Goal: Task Accomplishment & Management: Manage account settings

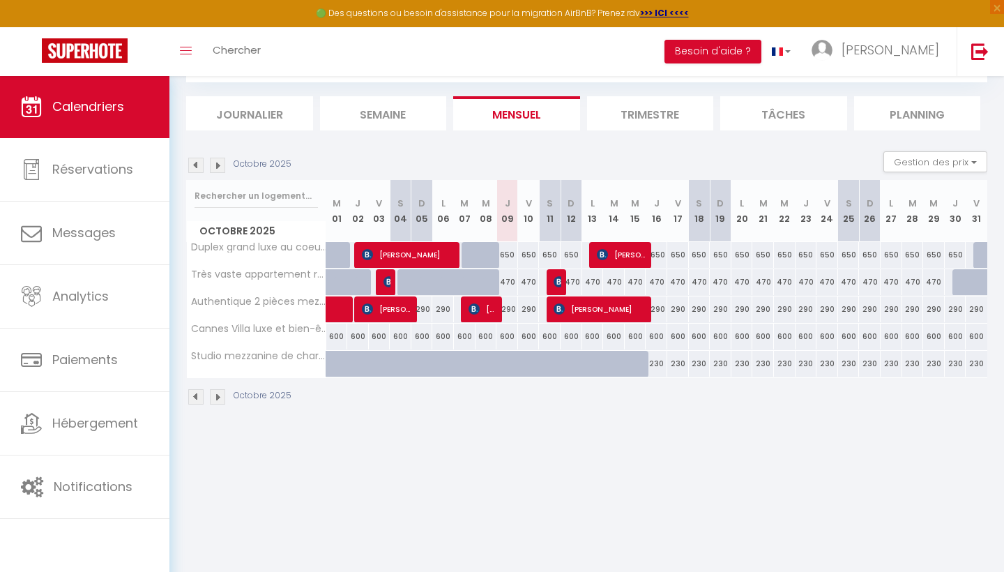
scroll to position [75, 0]
click at [931, 156] on button "Gestion des prix" at bounding box center [936, 161] width 104 height 21
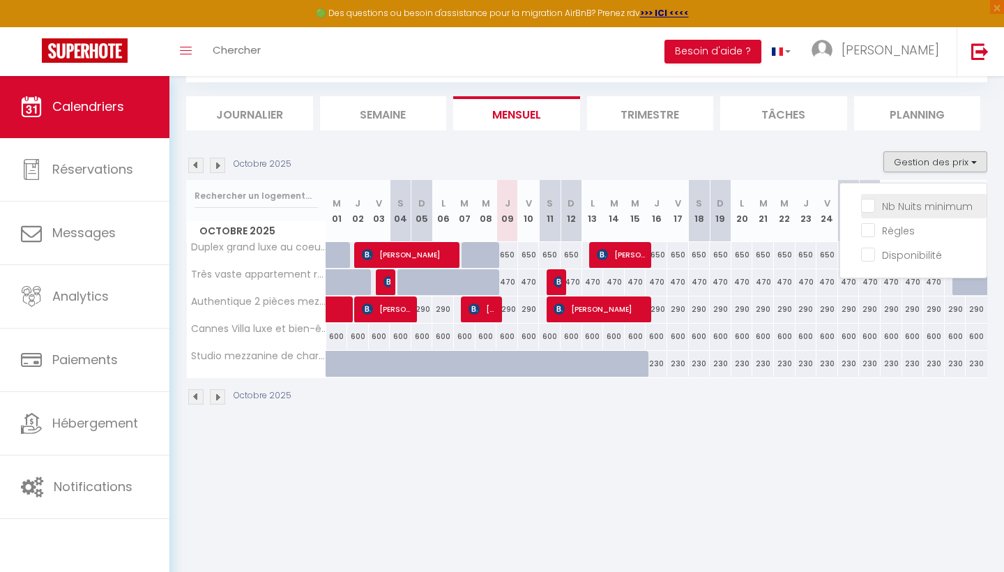
click at [869, 208] on input "Nb Nuits minimum" at bounding box center [924, 205] width 126 height 14
checkbox input "true"
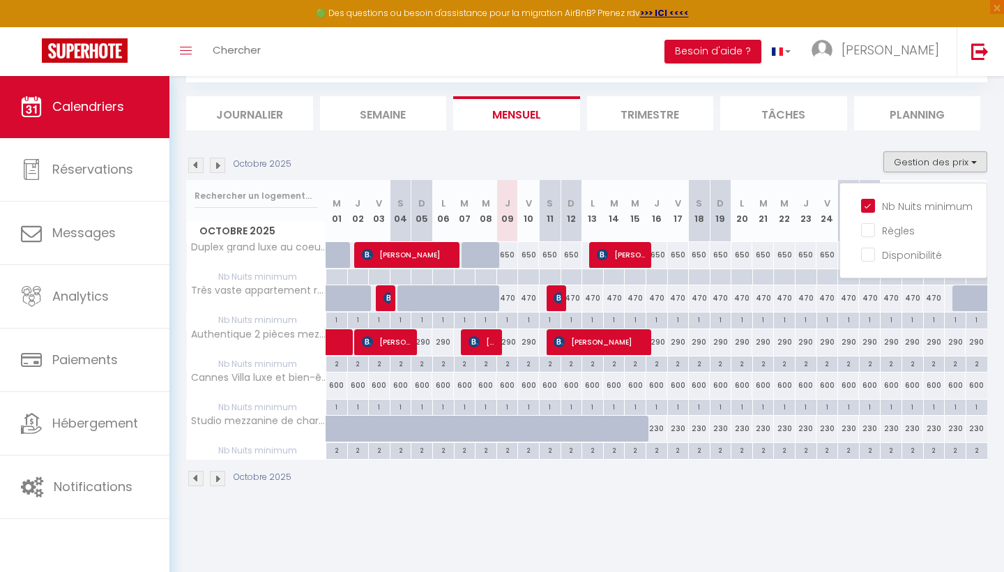
click at [652, 114] on li "Trimestre" at bounding box center [650, 113] width 127 height 34
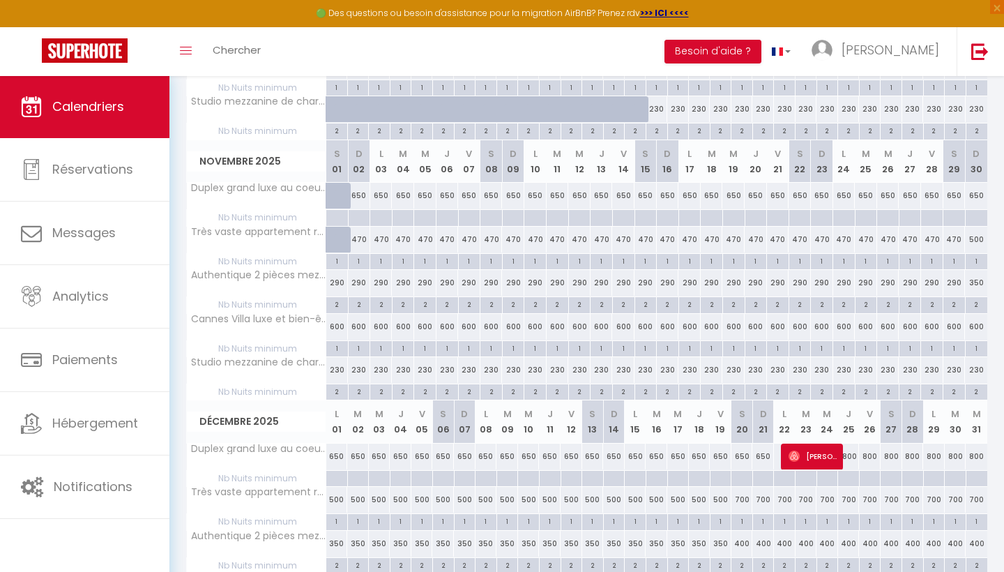
scroll to position [392, 0]
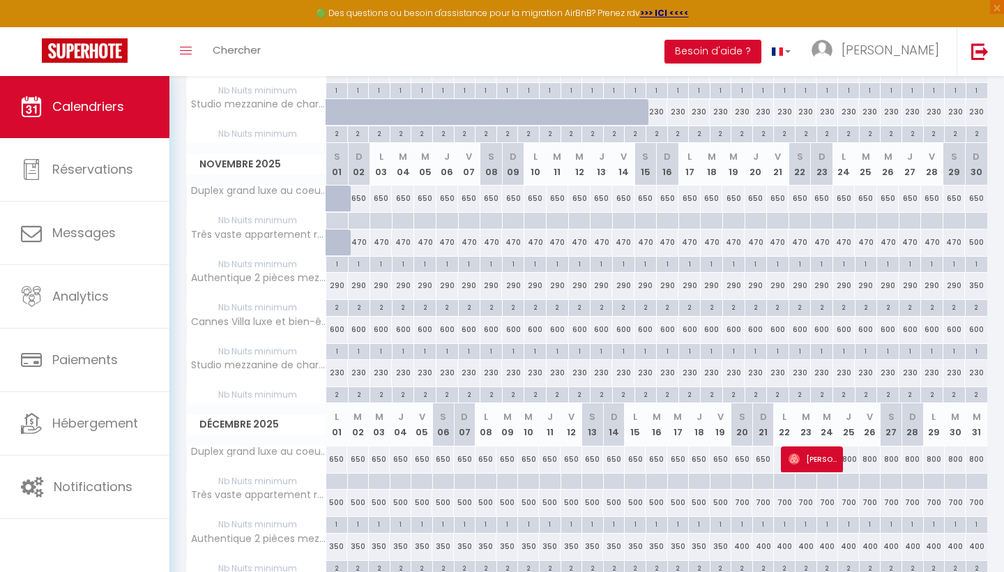
click at [356, 202] on div "650" at bounding box center [359, 199] width 22 height 26
type input "650"
type input "Dim 02 Novembre 2025"
type input "Lun 03 Novembre 2025"
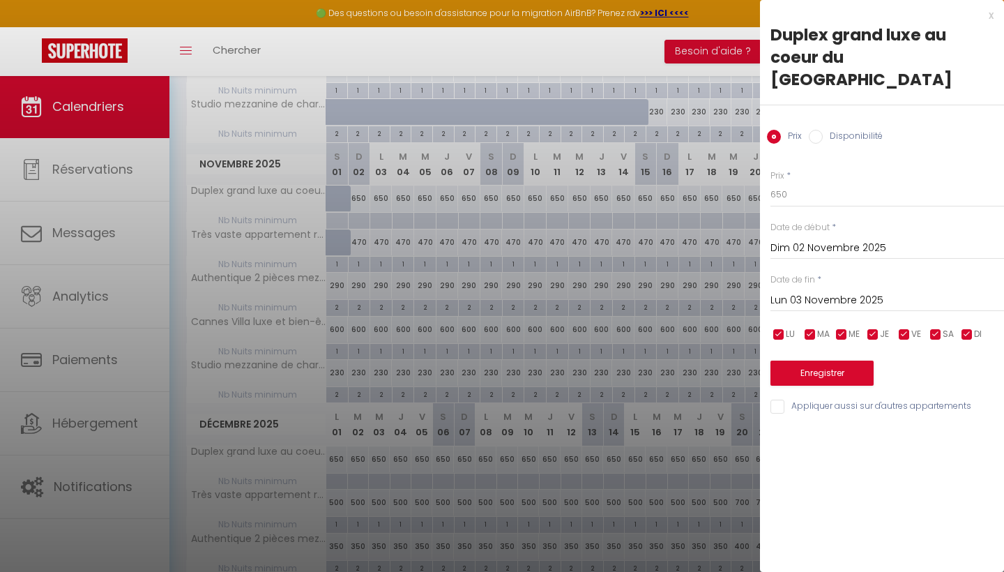
click at [808, 239] on input "Dim 02 Novembre 2025" at bounding box center [888, 248] width 234 height 18
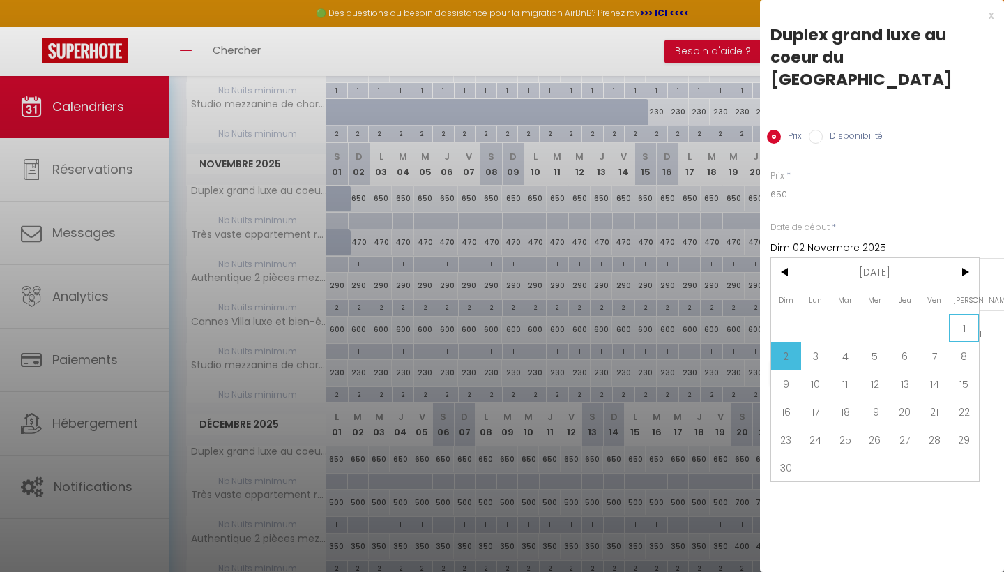
click at [961, 314] on span "1" at bounding box center [964, 328] width 30 height 28
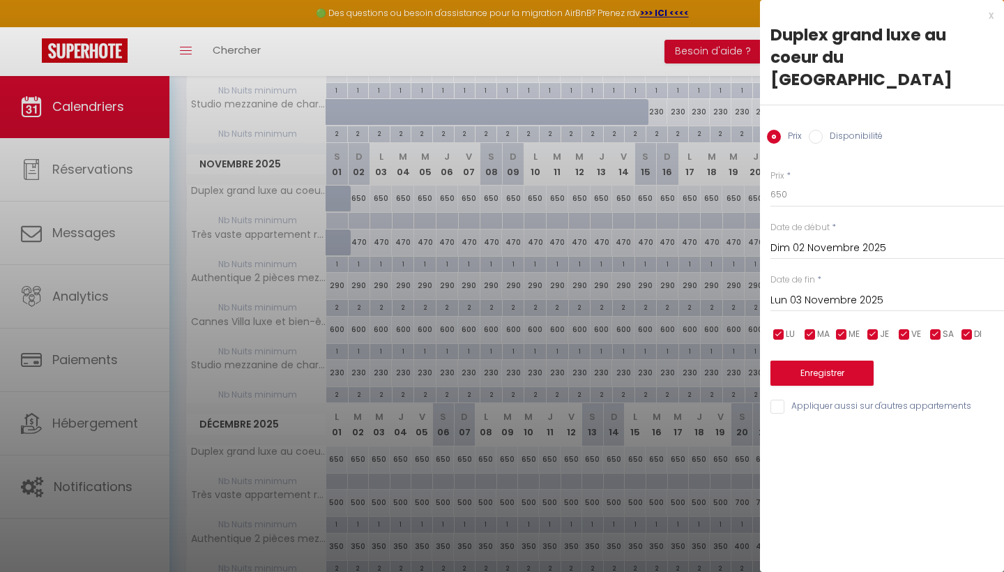
type input "[PERSON_NAME] 01 Novembre 2025"
click at [789, 292] on input "Lun 03 Novembre 2025" at bounding box center [888, 301] width 234 height 18
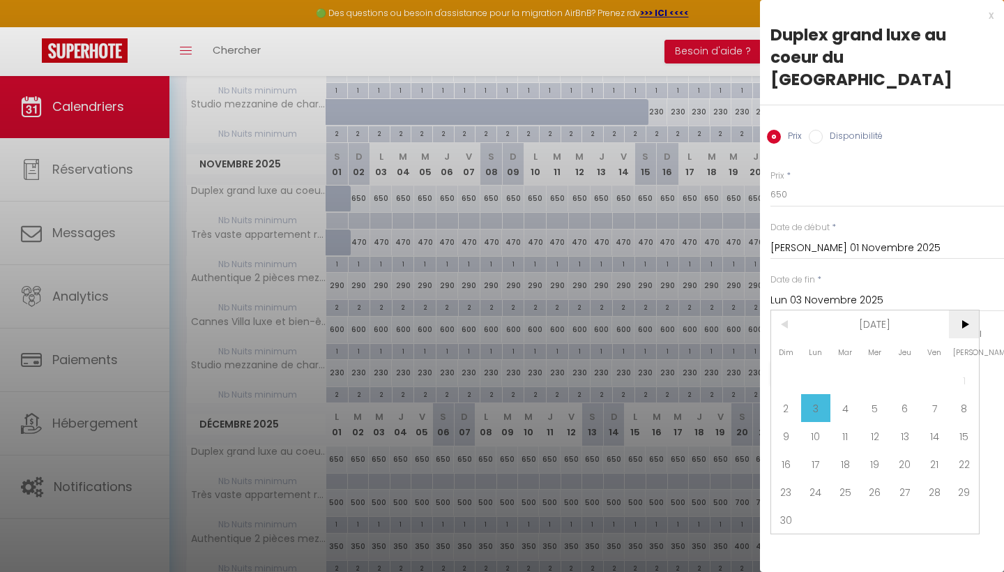
click at [970, 310] on span ">" at bounding box center [964, 324] width 30 height 28
click at [815, 422] on span "15" at bounding box center [816, 436] width 30 height 28
type input "Lun 15 Décembre 2025"
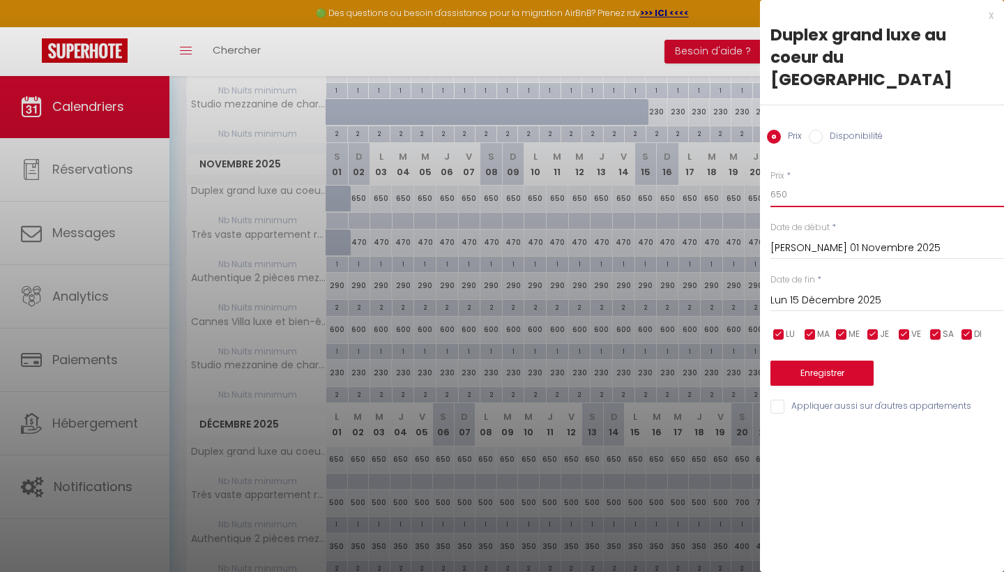
drag, startPoint x: 826, startPoint y: 172, endPoint x: 729, endPoint y: 152, distance: 99.0
click at [729, 152] on body "🟢 Des questions ou besoin d'assistance pour la migration AirBnB? Prenez rdv >>>…" at bounding box center [502, 202] width 1004 height 1039
type input "550"
click at [808, 361] on button "Enregistrer" at bounding box center [822, 373] width 103 height 25
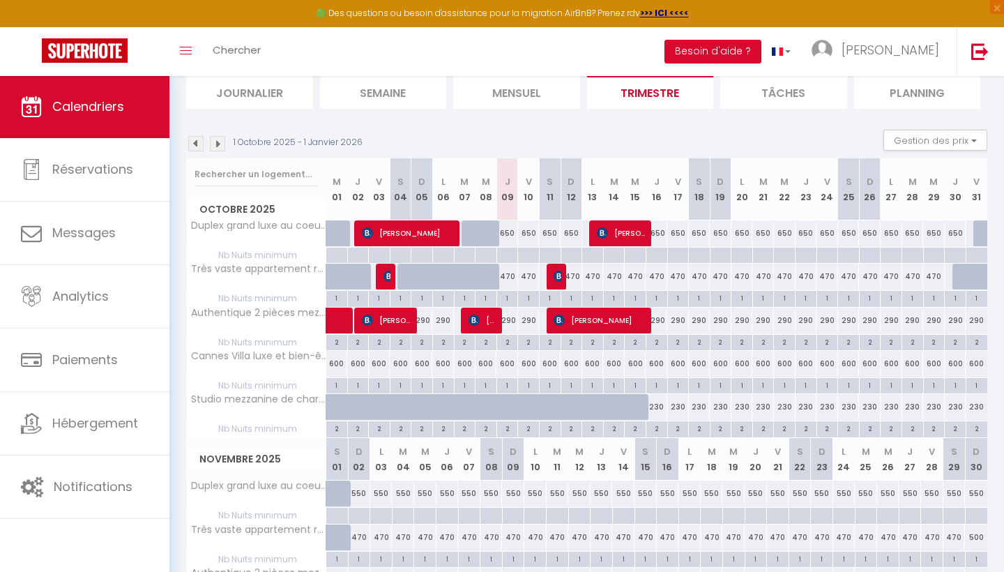
scroll to position [97, 0]
click at [359, 490] on div "550" at bounding box center [359, 494] width 22 height 26
type input "550"
type input "Dim 02 Novembre 2025"
type input "Lun 03 Novembre 2025"
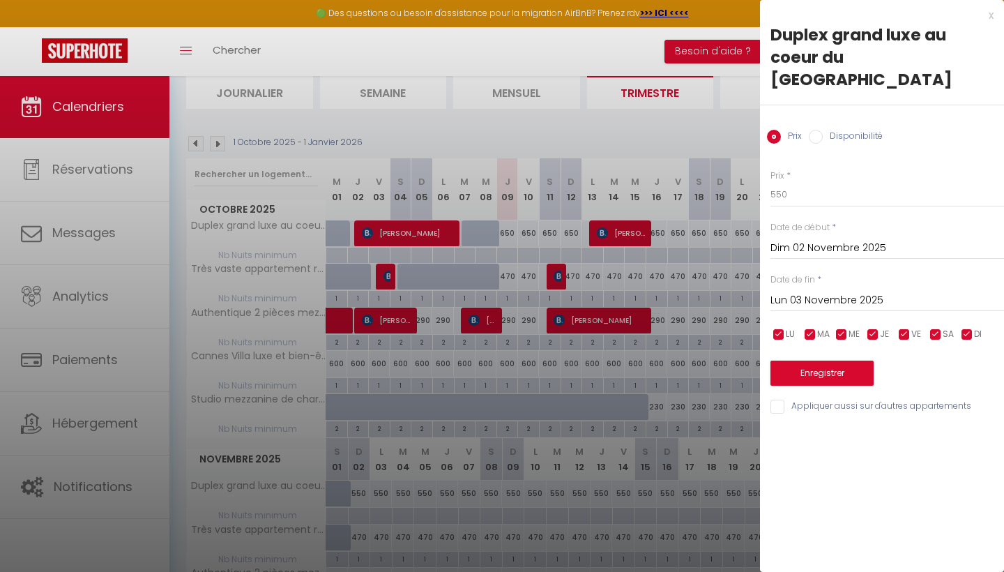
click at [805, 239] on input "Dim 02 Novembre 2025" at bounding box center [888, 248] width 234 height 18
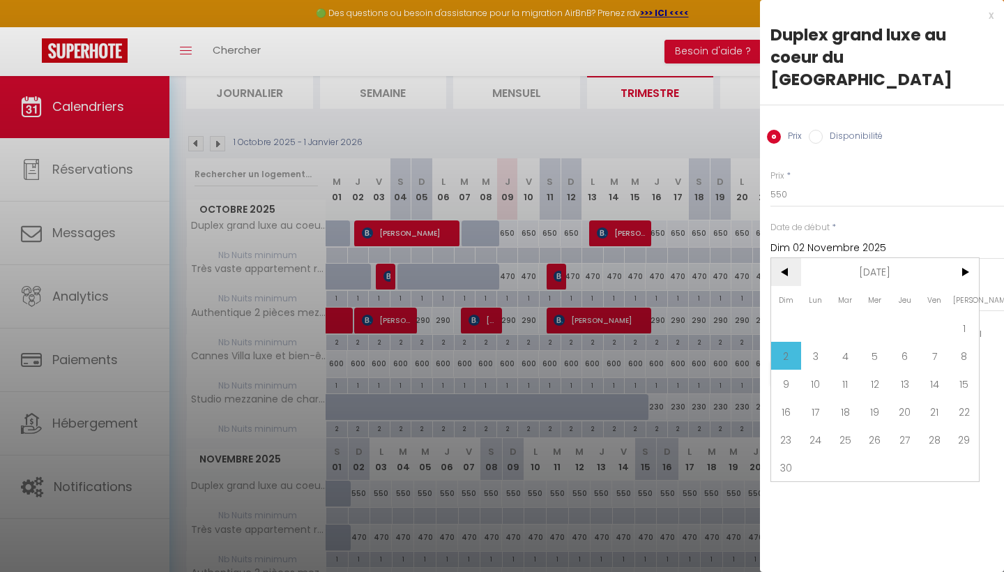
click at [795, 258] on span "<" at bounding box center [786, 272] width 30 height 28
click at [940, 370] on span "17" at bounding box center [935, 384] width 30 height 28
type input "Ven 17 Octobre 2025"
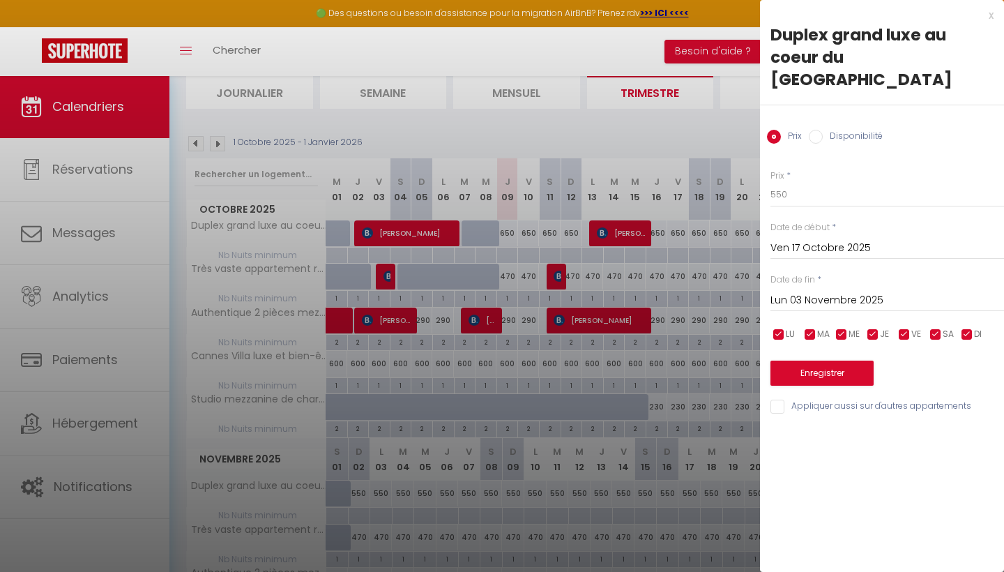
click at [822, 292] on input "Lun 03 Novembre 2025" at bounding box center [888, 301] width 234 height 18
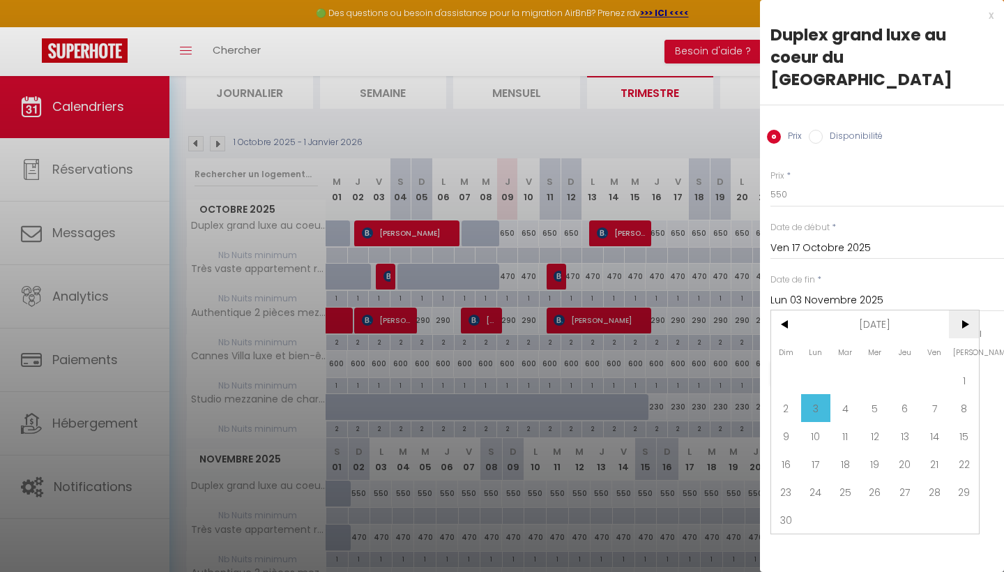
click at [968, 310] on span ">" at bounding box center [964, 324] width 30 height 28
click at [810, 422] on span "15" at bounding box center [816, 436] width 30 height 28
type input "Lun 15 Décembre 2025"
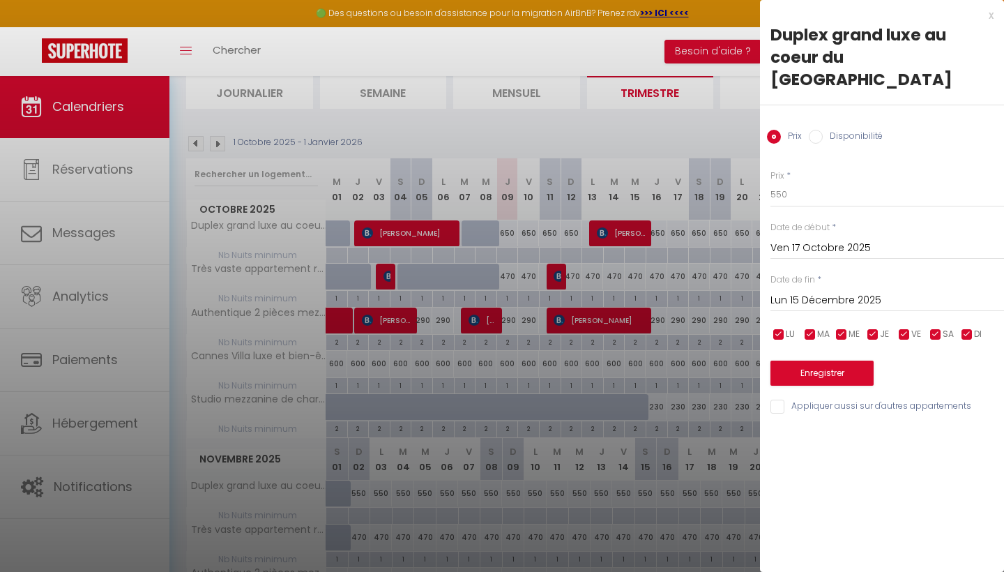
click at [827, 169] on div "Prix * 550" at bounding box center [888, 188] width 234 height 38
click at [825, 182] on input "550" at bounding box center [888, 194] width 234 height 25
click at [822, 361] on button "Enregistrer" at bounding box center [822, 373] width 103 height 25
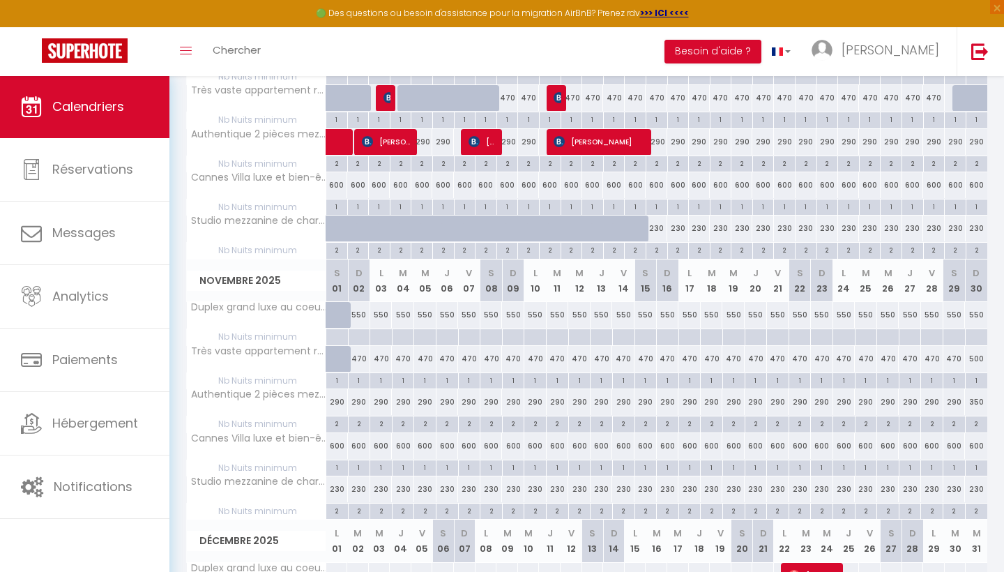
scroll to position [280, 0]
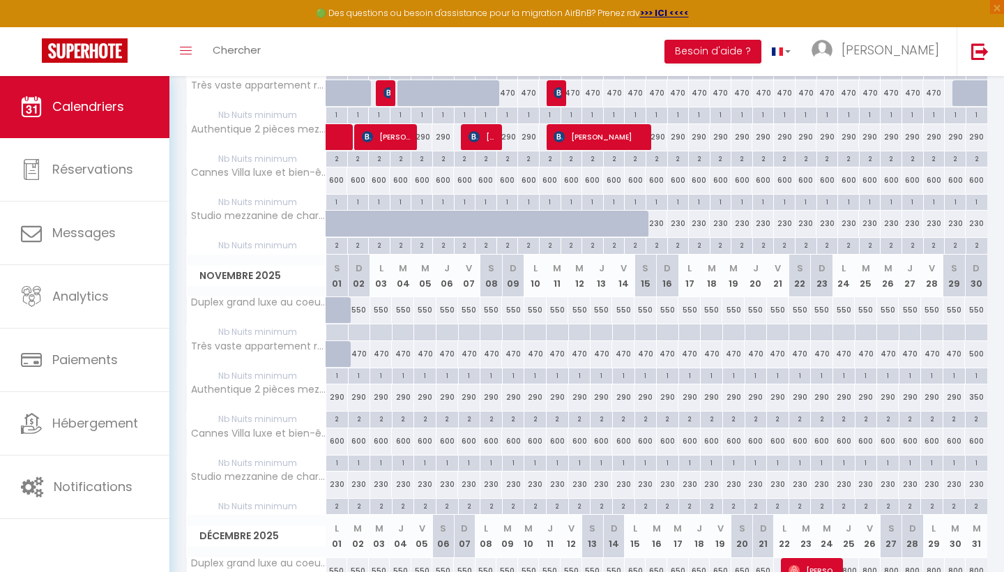
click at [361, 359] on div "470" at bounding box center [359, 354] width 22 height 26
type input "470"
type input "Dim 02 Novembre 2025"
type input "Lun 03 Novembre 2025"
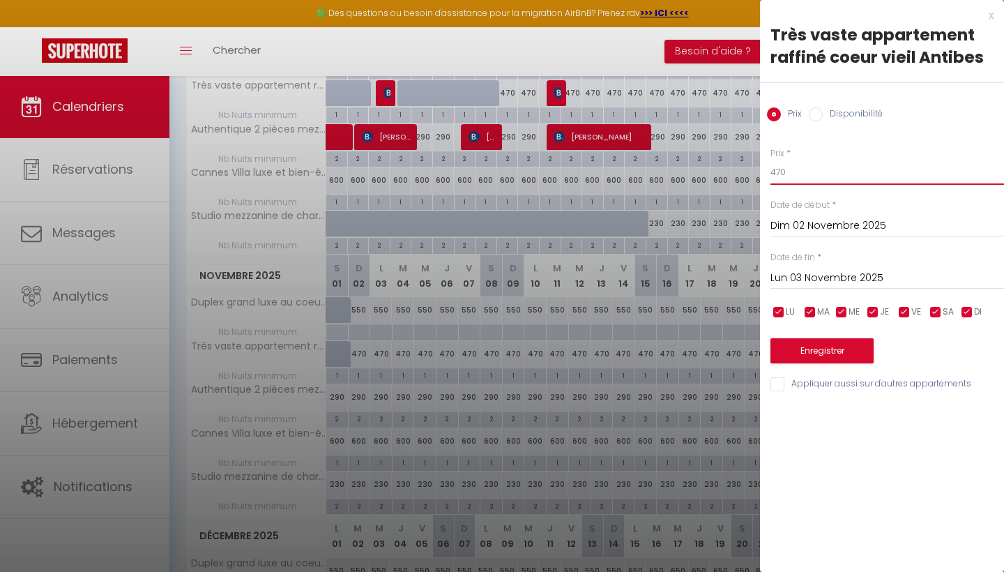
click at [799, 176] on input "470" at bounding box center [888, 172] width 234 height 25
type input "450"
click at [817, 282] on input "Lun 03 Novembre 2025" at bounding box center [888, 278] width 234 height 18
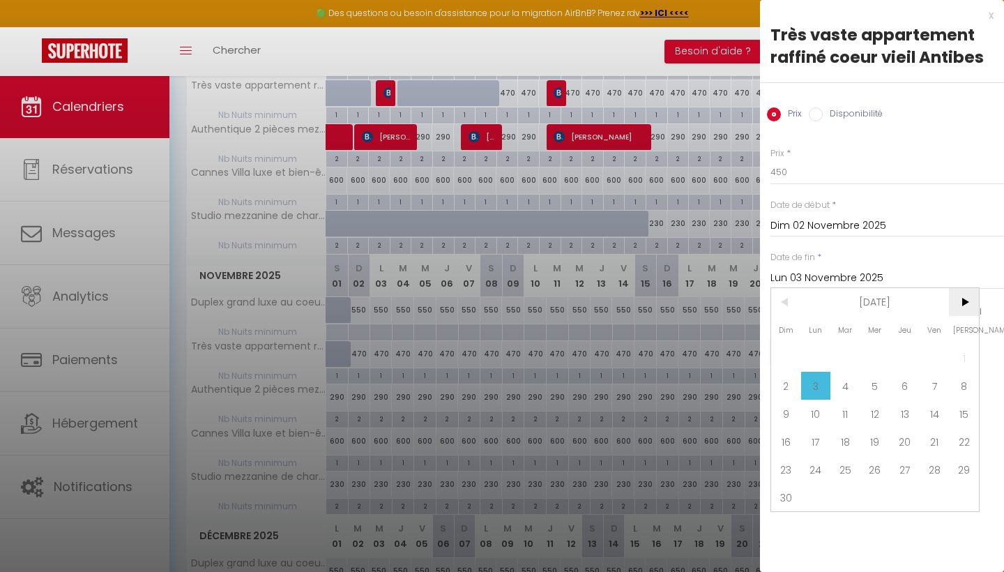
click at [963, 306] on span ">" at bounding box center [964, 302] width 30 height 28
click at [818, 416] on span "15" at bounding box center [816, 414] width 30 height 28
type input "Lun 15 Décembre 2025"
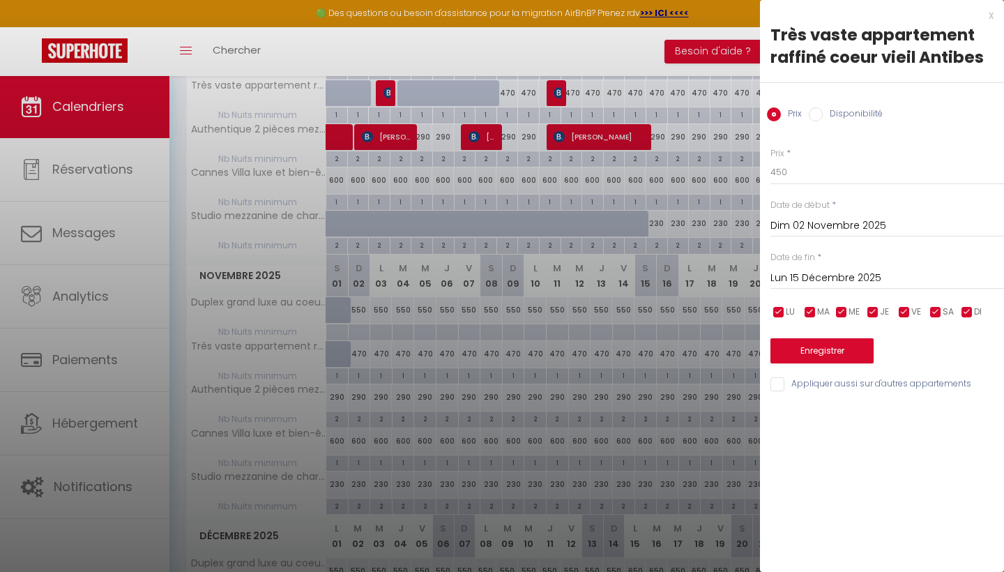
click at [845, 349] on button "Enregistrer" at bounding box center [822, 350] width 103 height 25
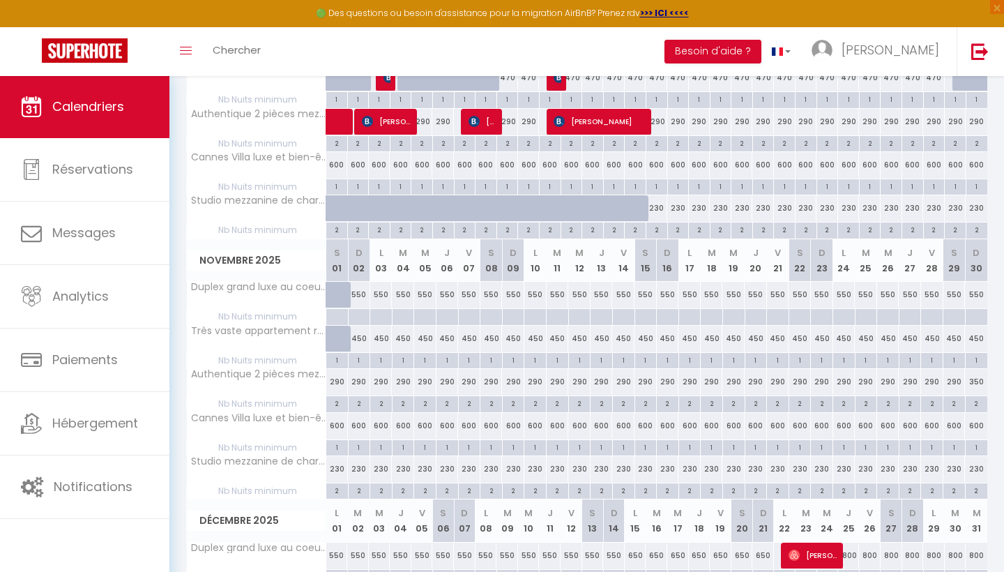
scroll to position [295, 0]
click at [340, 375] on div "290" at bounding box center [337, 383] width 22 height 26
type input "290"
type input "[PERSON_NAME] 01 Novembre 2025"
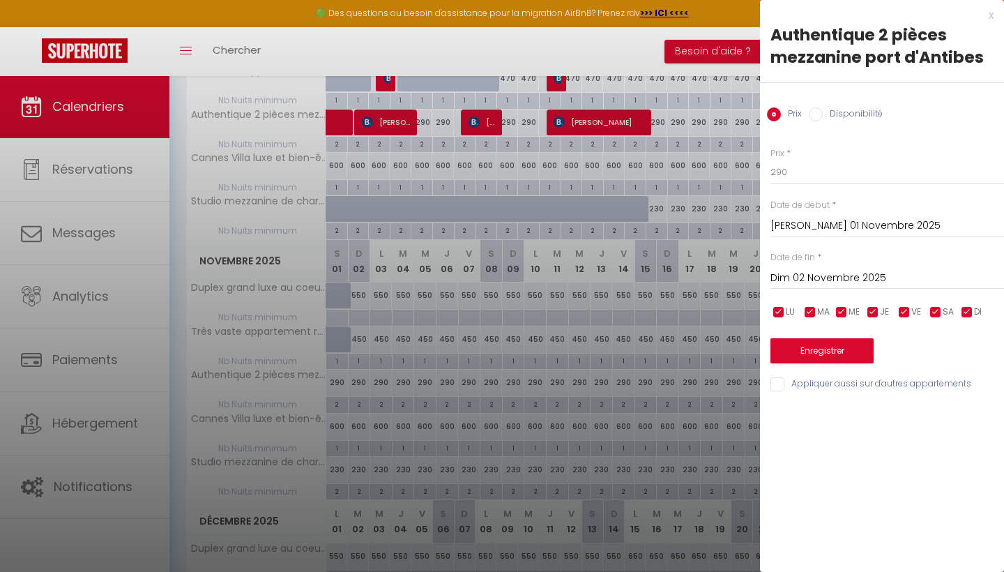
click at [778, 279] on input "Dim 02 Novembre 2025" at bounding box center [888, 278] width 234 height 18
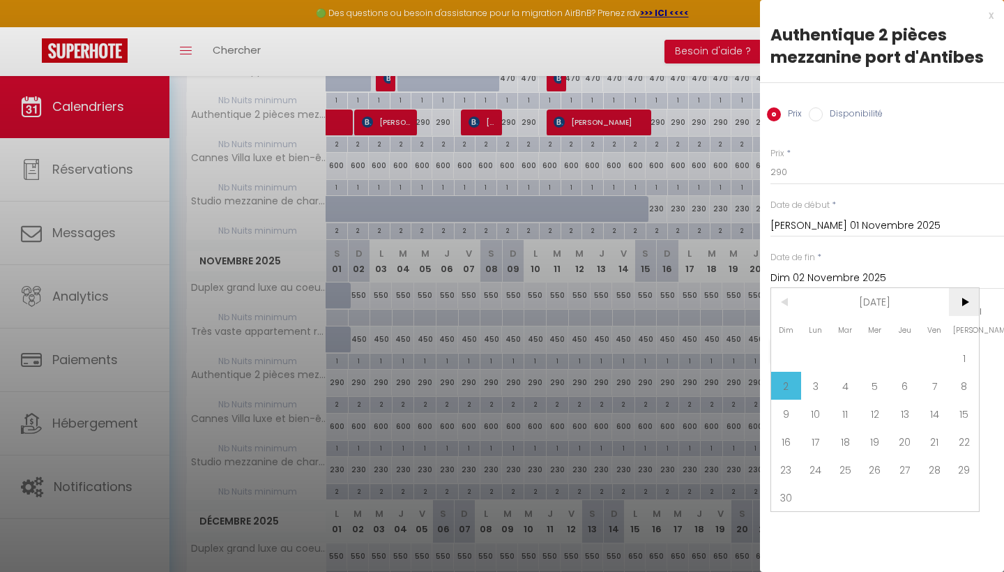
click at [958, 302] on span ">" at bounding box center [964, 302] width 30 height 28
click at [814, 409] on span "15" at bounding box center [816, 414] width 30 height 28
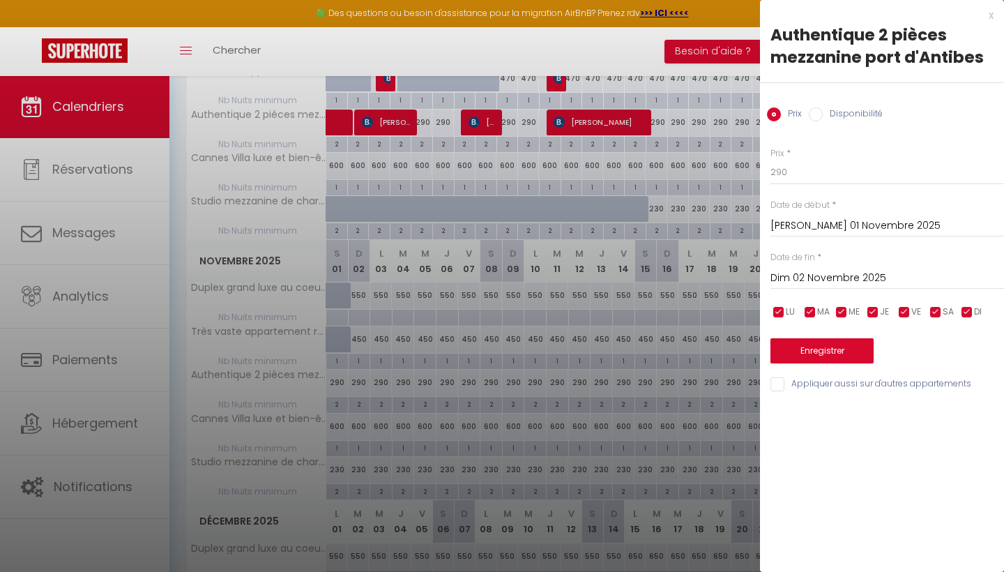
type input "Lun 15 Décembre 2025"
click at [797, 165] on input "290" at bounding box center [888, 172] width 234 height 25
click at [798, 171] on input "290" at bounding box center [888, 172] width 234 height 25
type input "290"
click at [809, 357] on button "Enregistrer" at bounding box center [822, 350] width 103 height 25
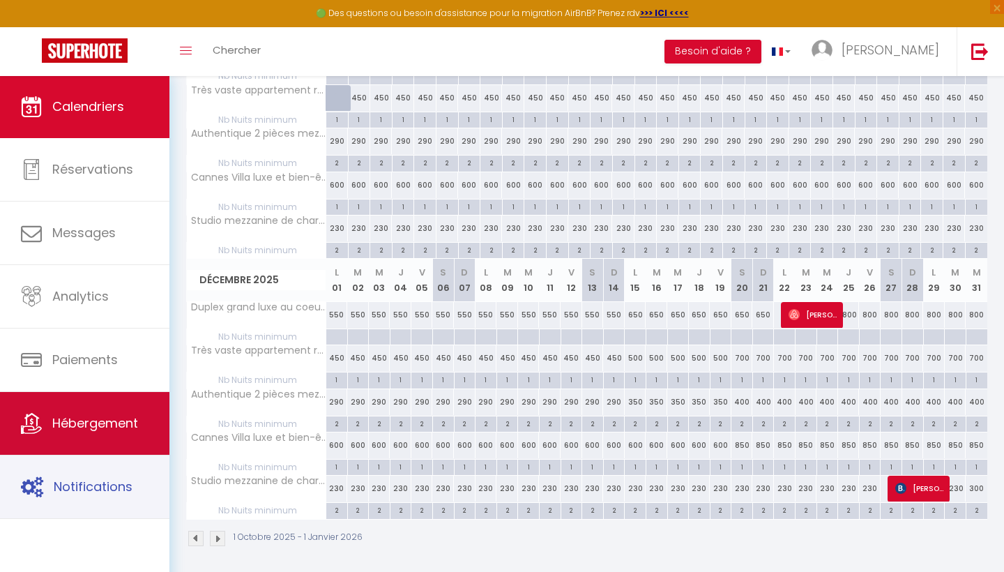
scroll to position [536, 0]
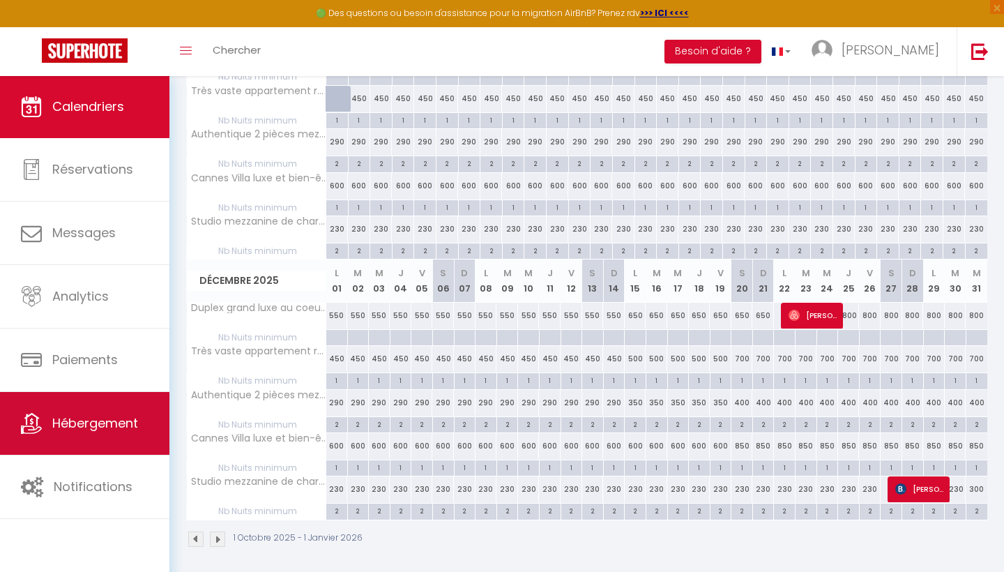
click at [109, 435] on link "Hébergement" at bounding box center [84, 423] width 169 height 63
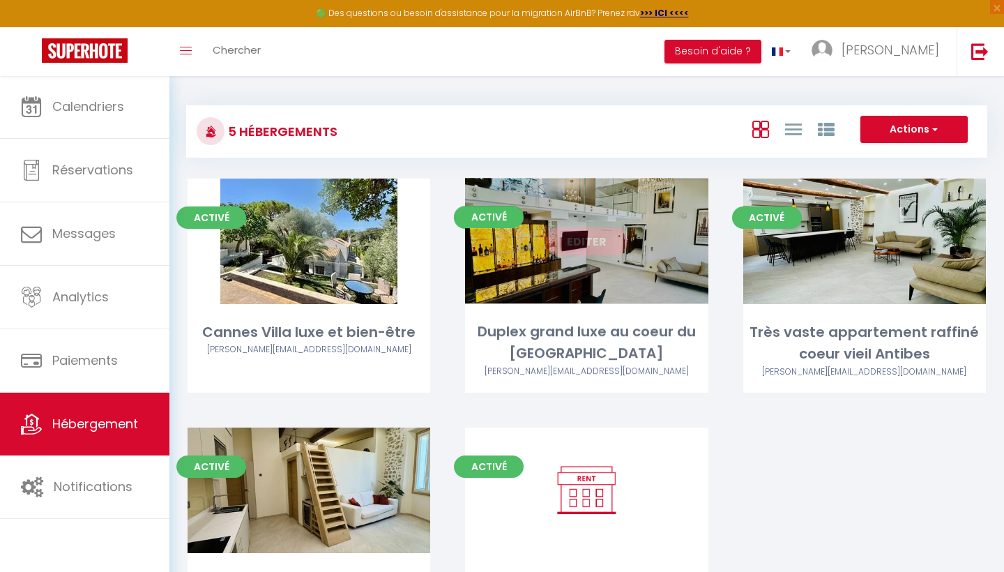
click at [573, 248] on link "Editer" at bounding box center [587, 241] width 84 height 28
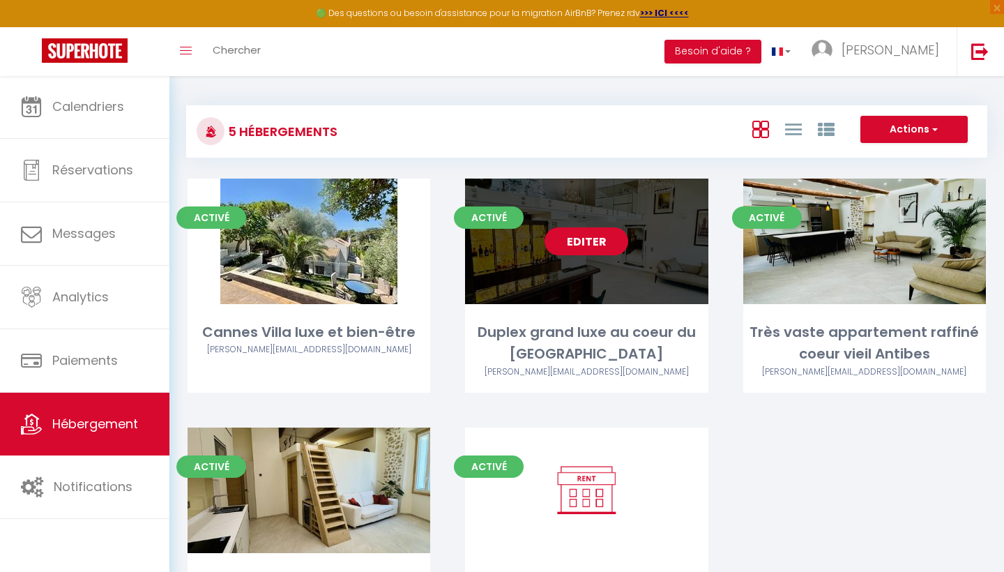
click at [584, 248] on link "Editer" at bounding box center [587, 241] width 84 height 28
click at [588, 240] on link "Editer" at bounding box center [587, 241] width 84 height 28
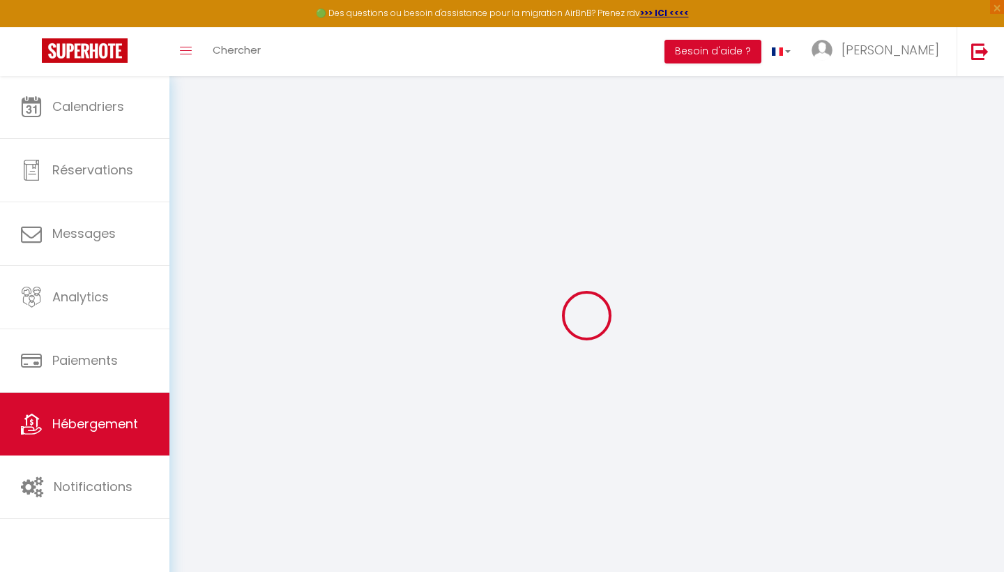
select select
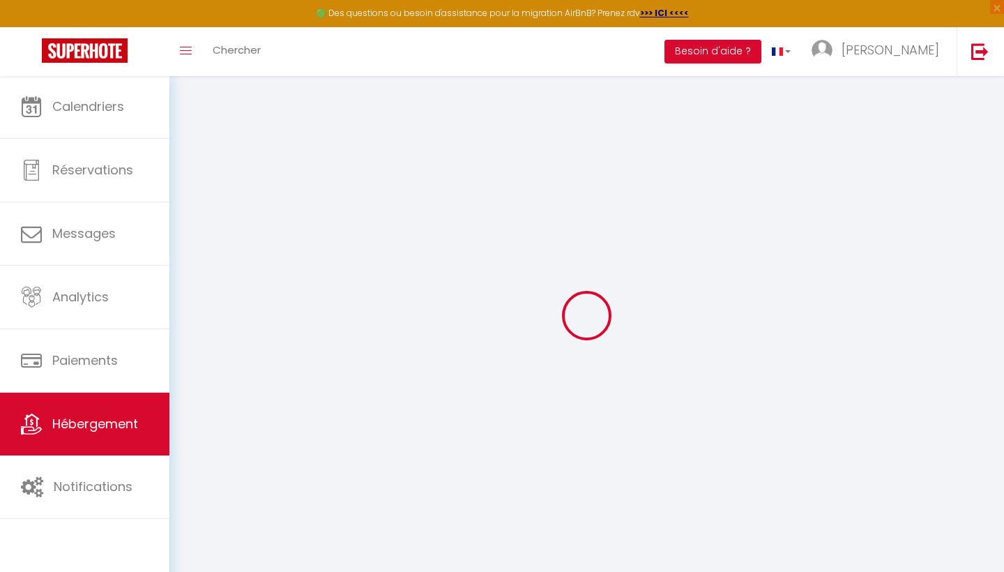
select select
checkbox input "false"
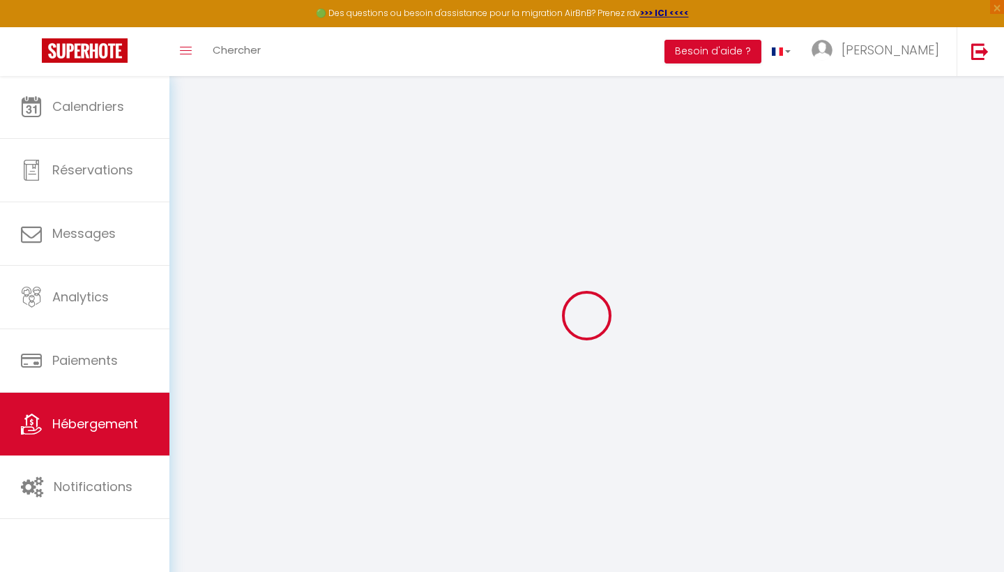
select select
type input "Duplex grand luxe au coeur du [GEOGRAPHIC_DATA]"
type input "[PERSON_NAME]"
type input "[STREET_ADDRESS][PERSON_NAME]"
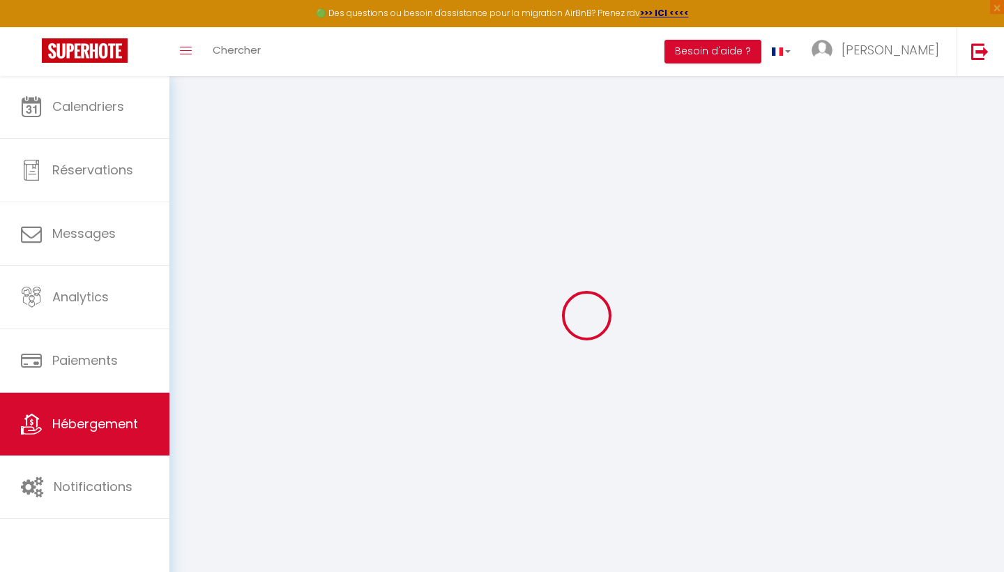
type input "06600"
type input "ANTIBES"
select select "6"
select select "3"
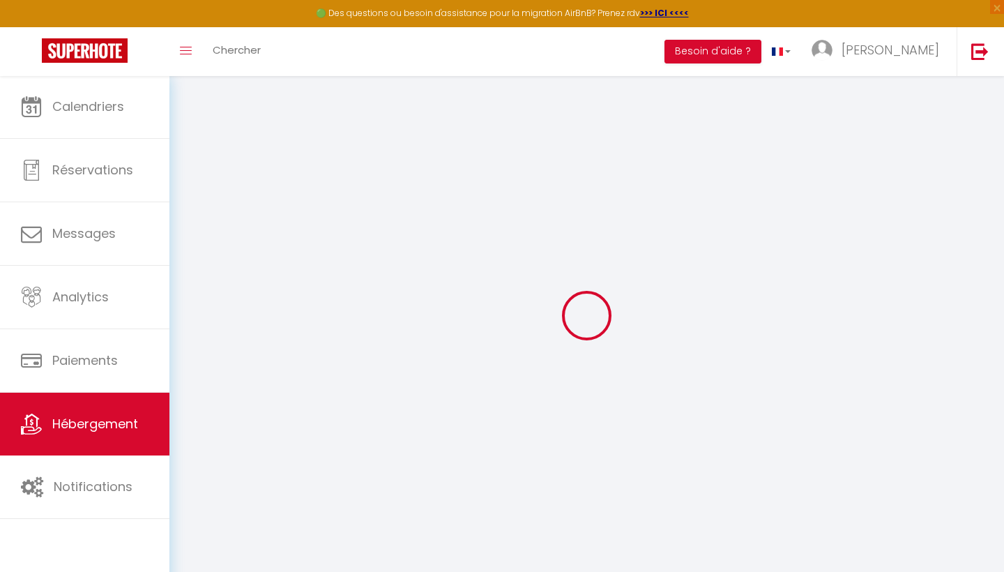
type input "750"
type input "250"
type input "3"
type input "0"
type input "3000"
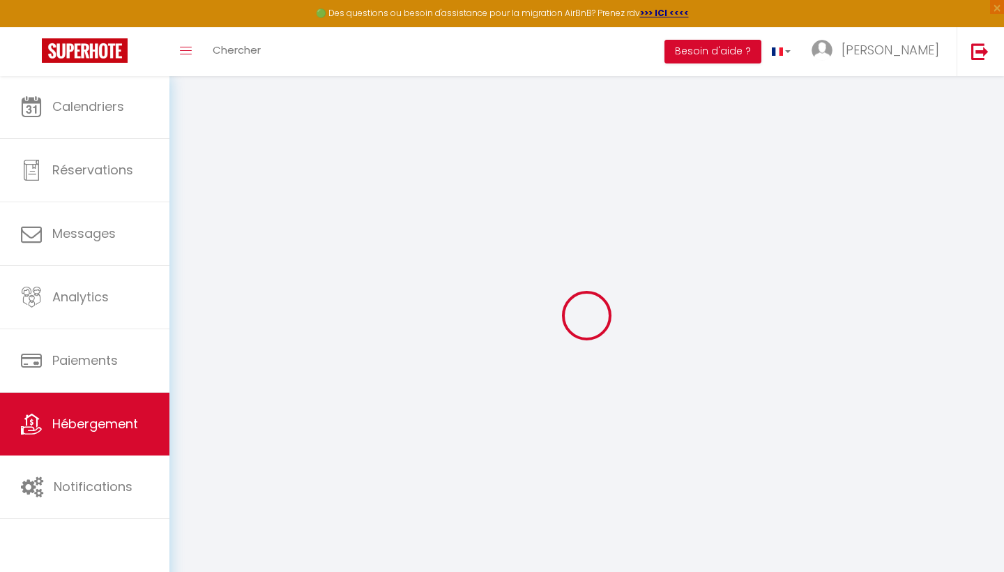
select select
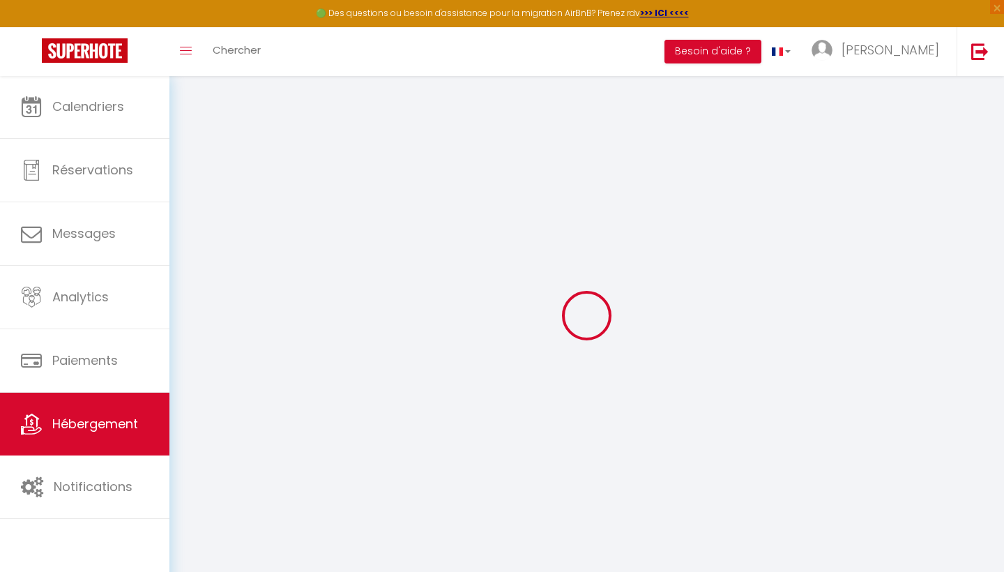
select select
type input "[STREET_ADDRESS]"
type input "06600"
type input "Antibes"
type input "[PERSON_NAME][EMAIL_ADDRESS][DOMAIN_NAME]"
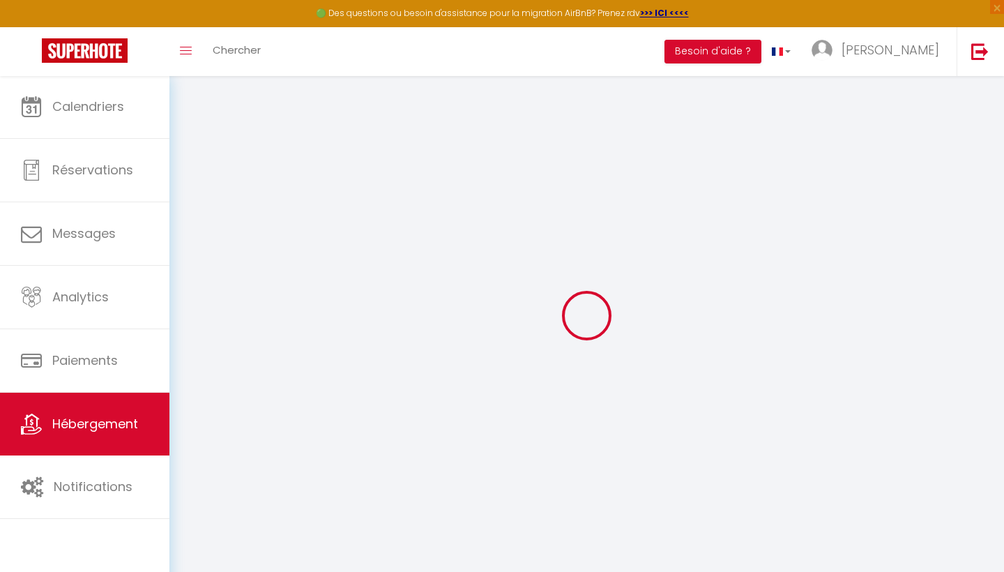
select select
checkbox input "true"
checkbox input "false"
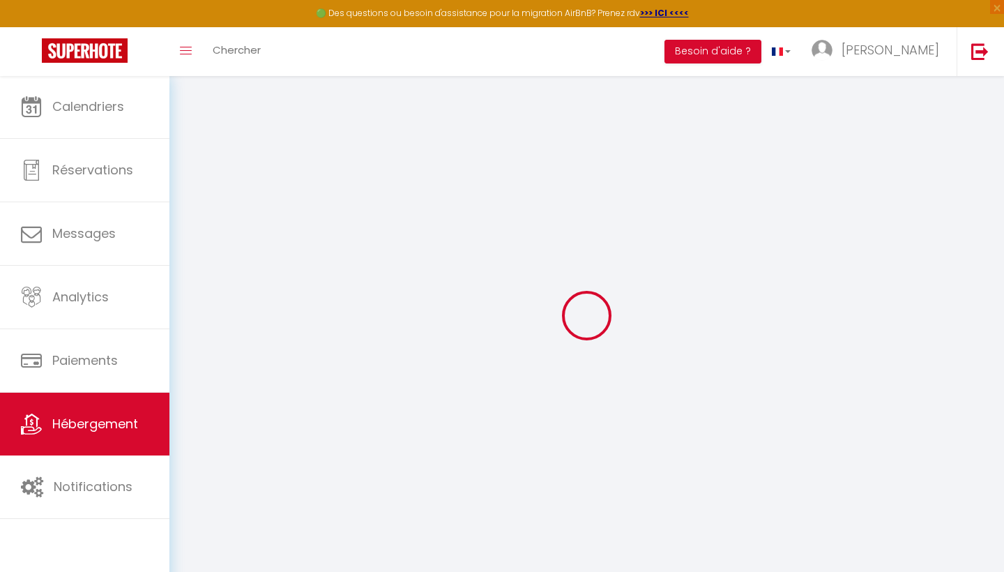
radio input "true"
type input "0"
type input "250"
type input "0"
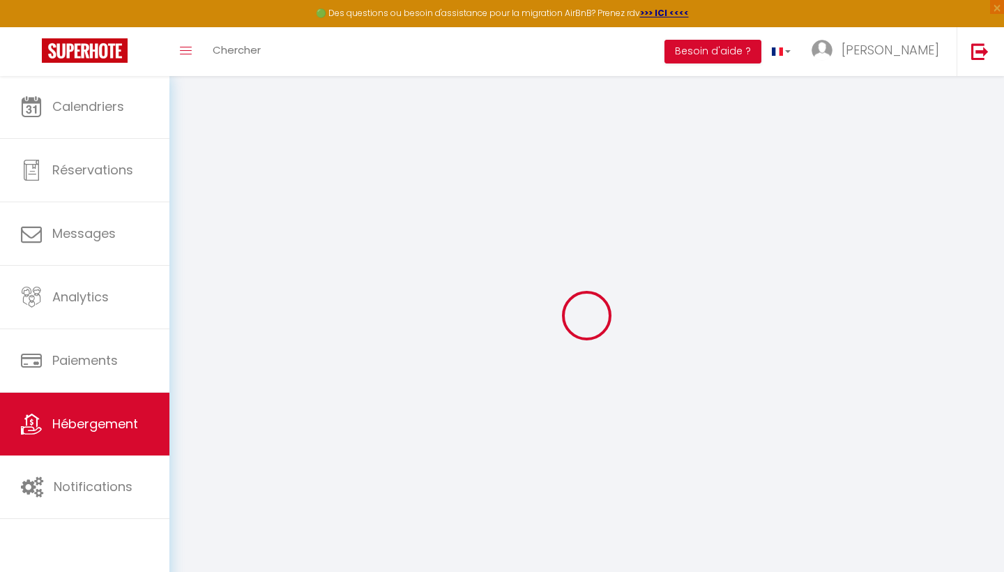
type input "0"
select select
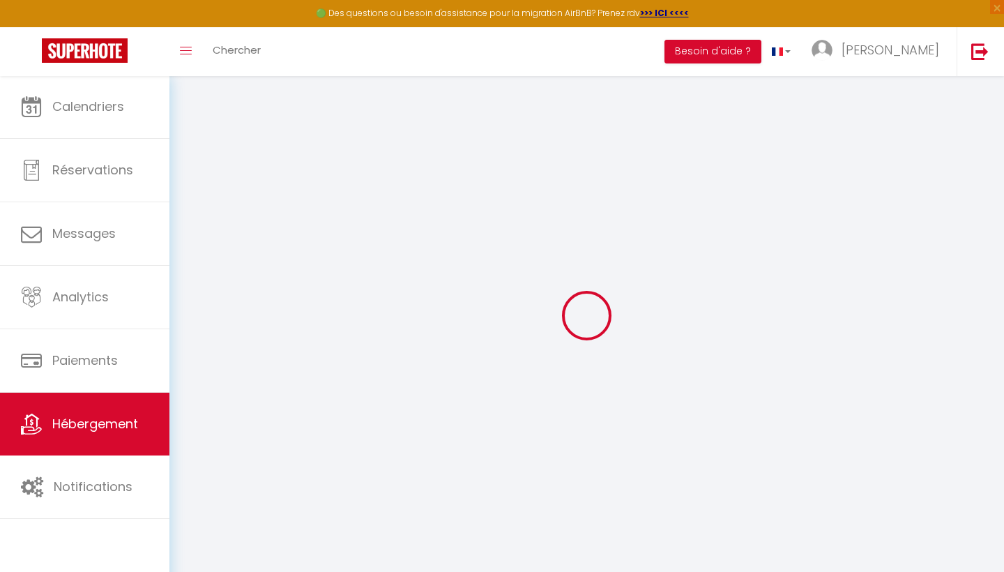
select select
checkbox input "true"
checkbox input "false"
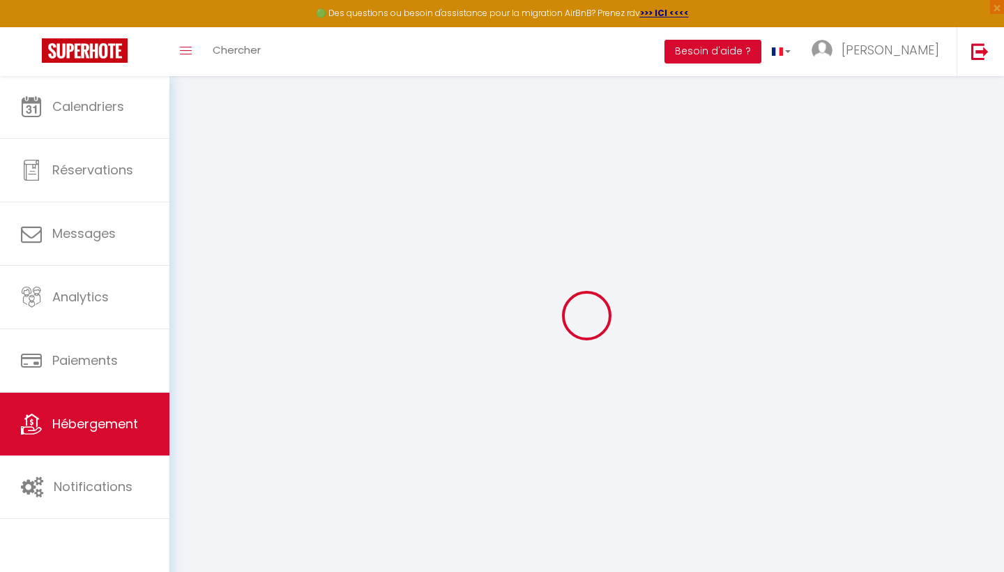
checkbox input "false"
select select
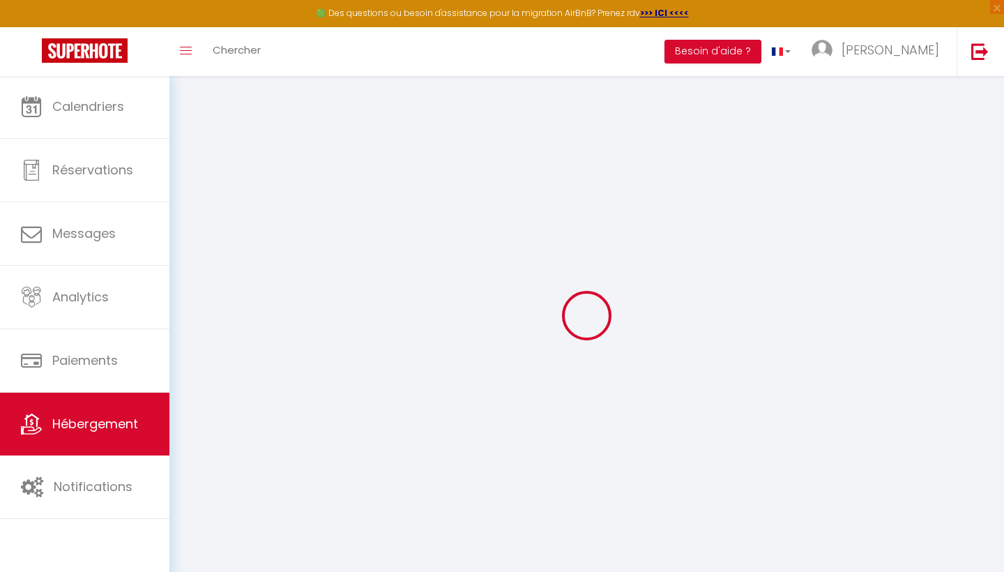
select select
checkbox input "true"
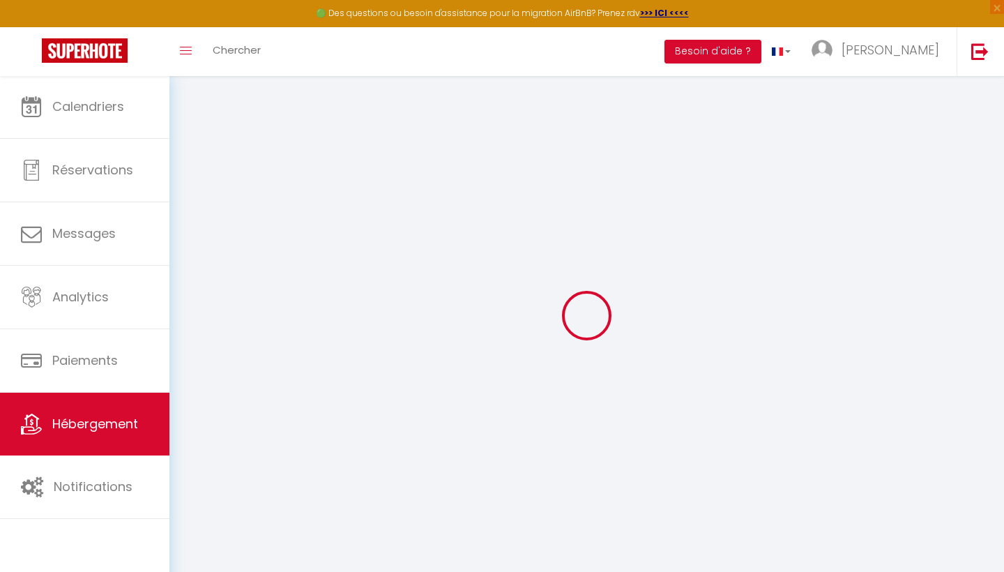
checkbox input "false"
select select
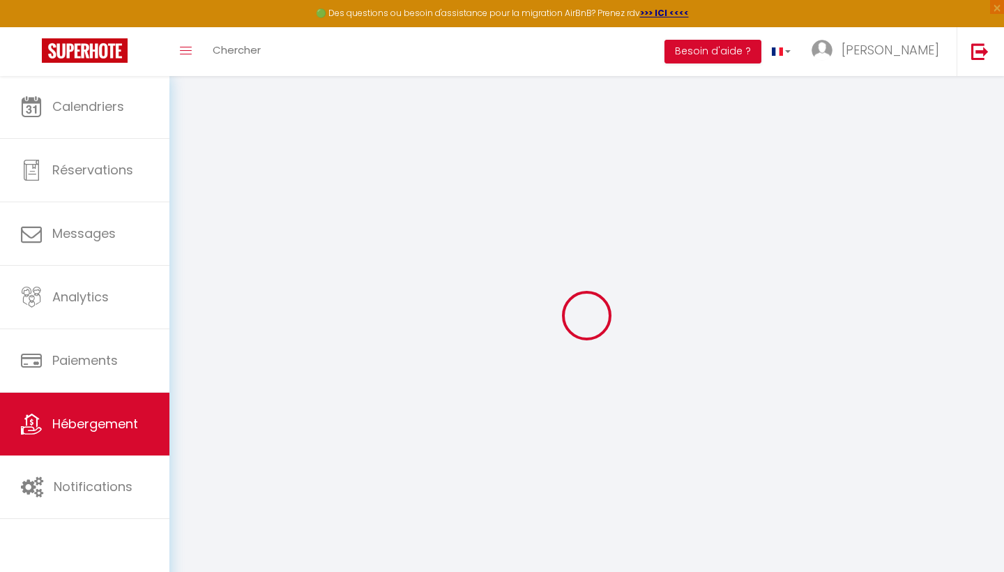
select select
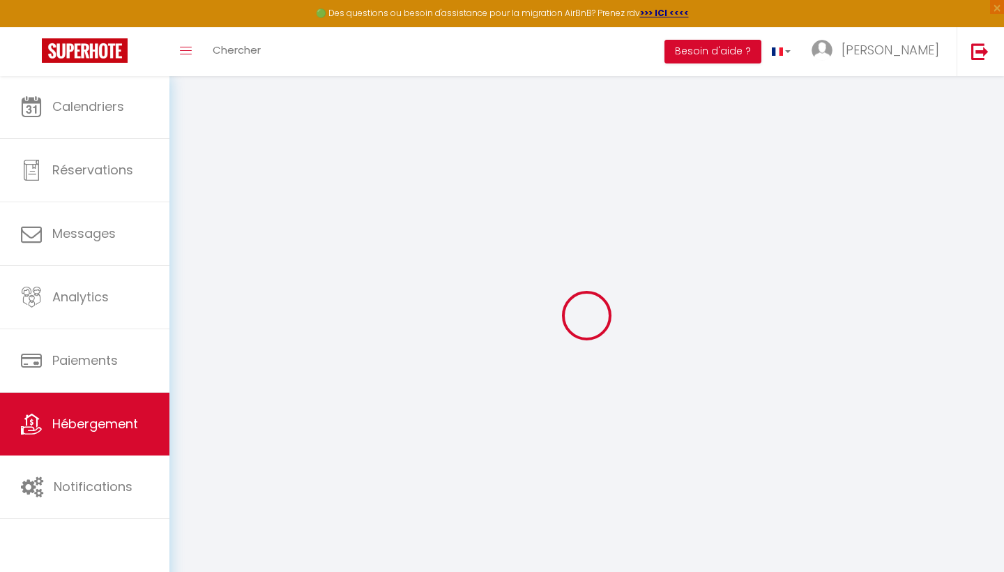
checkbox input "true"
checkbox input "false"
select select
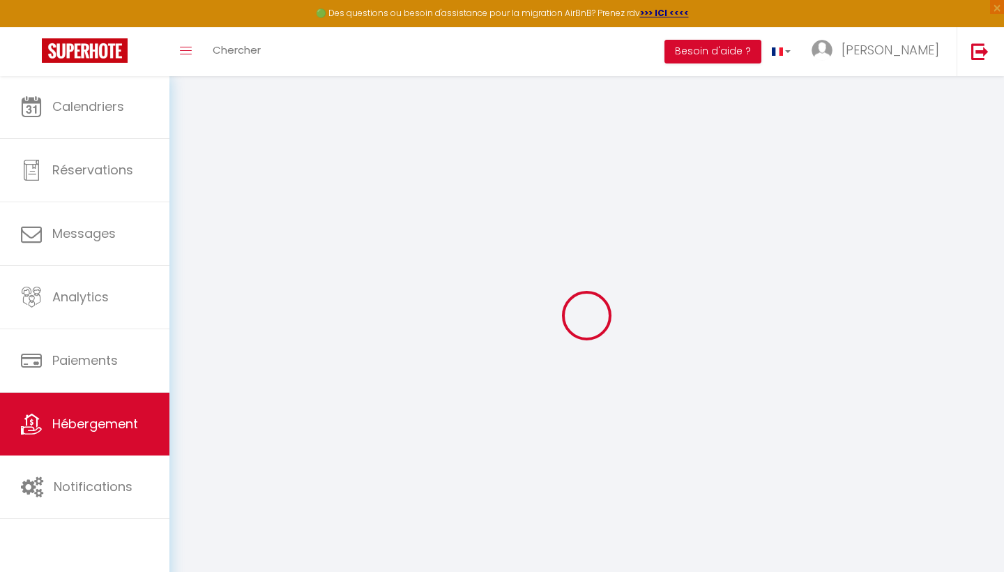
checkbox input "true"
checkbox input "false"
select select
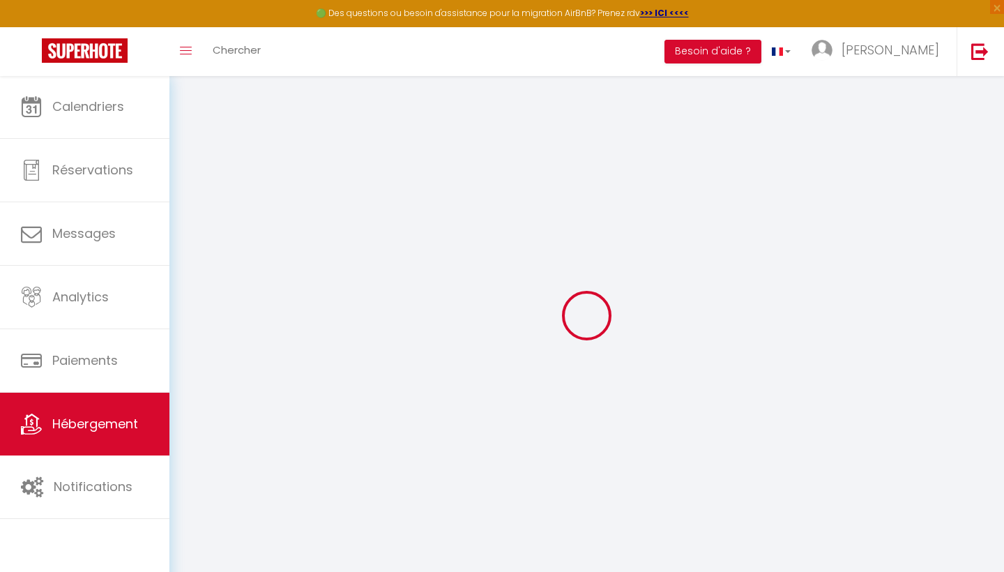
checkbox input "true"
checkbox input "false"
select select
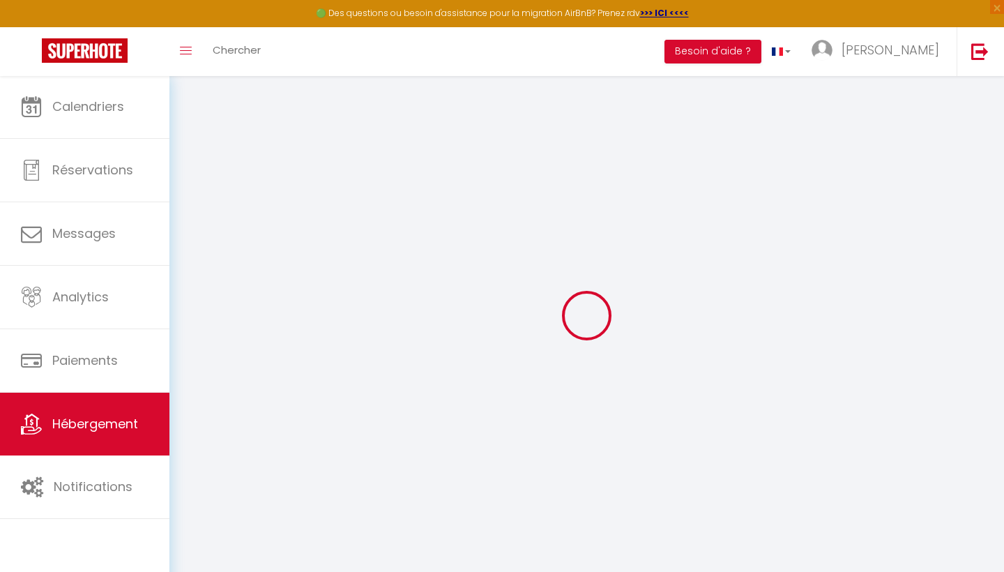
checkbox input "true"
checkbox input "false"
select select "15:00"
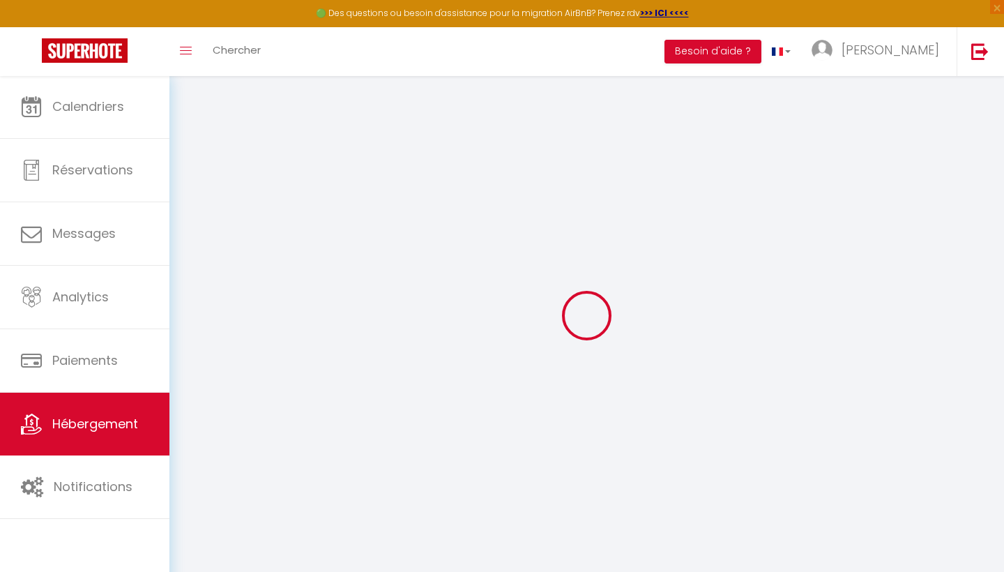
select select "21:00"
select select "10:00"
select select "30"
select select "17:00"
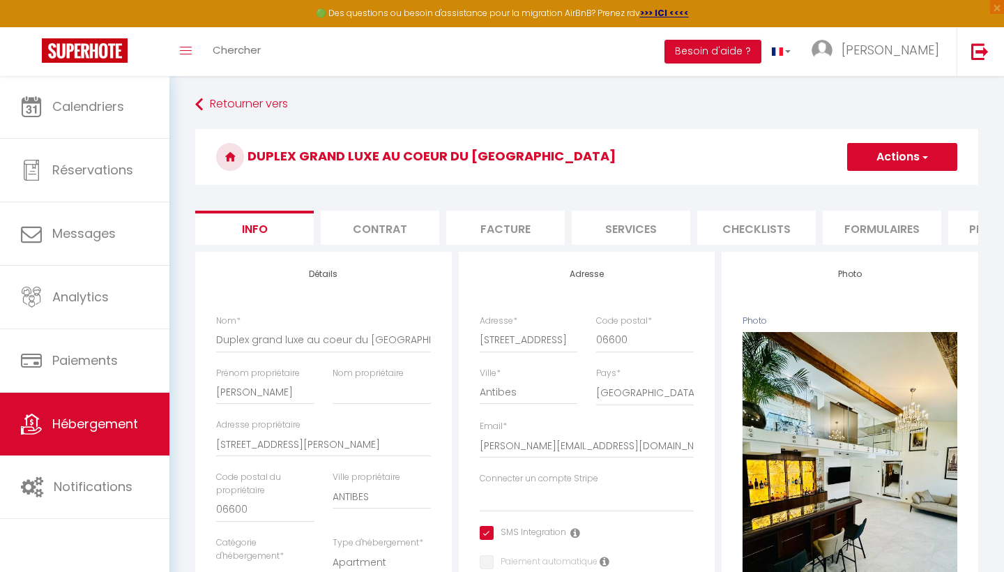
click at [861, 166] on button "Actions" at bounding box center [902, 157] width 110 height 28
click at [849, 184] on input "Enregistrer" at bounding box center [848, 188] width 52 height 14
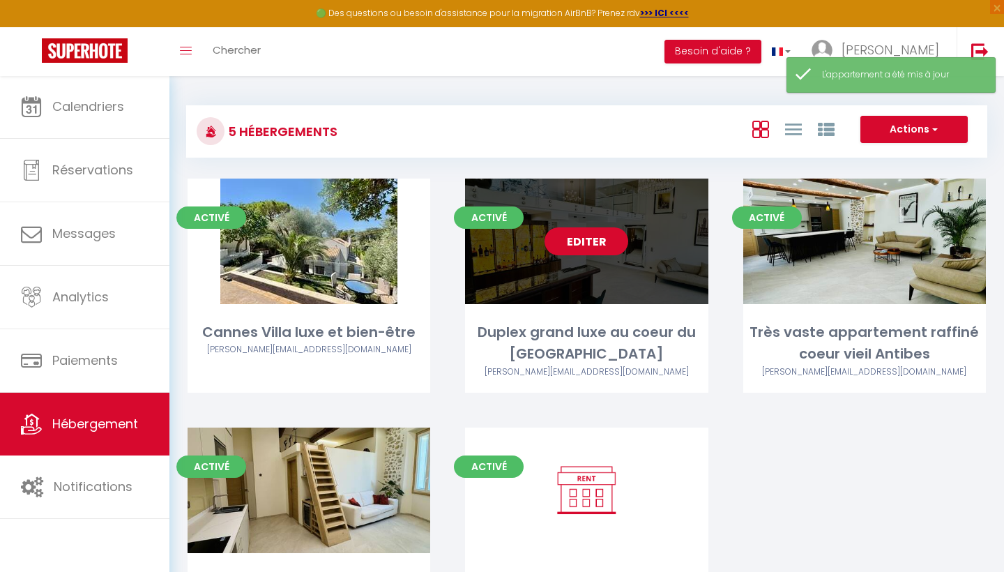
click at [577, 239] on link "Editer" at bounding box center [587, 241] width 84 height 28
select select "3"
select select "2"
select select "1"
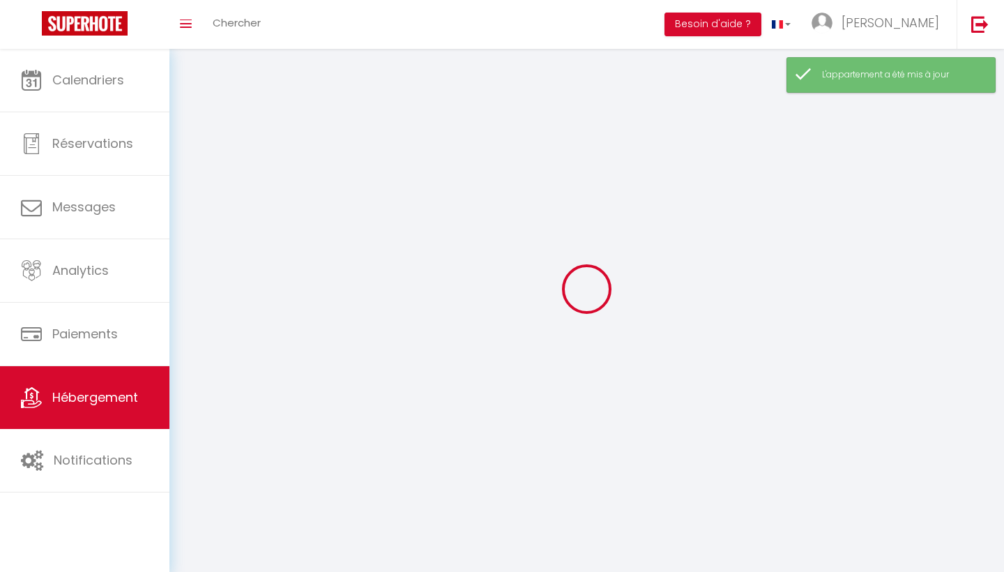
select select
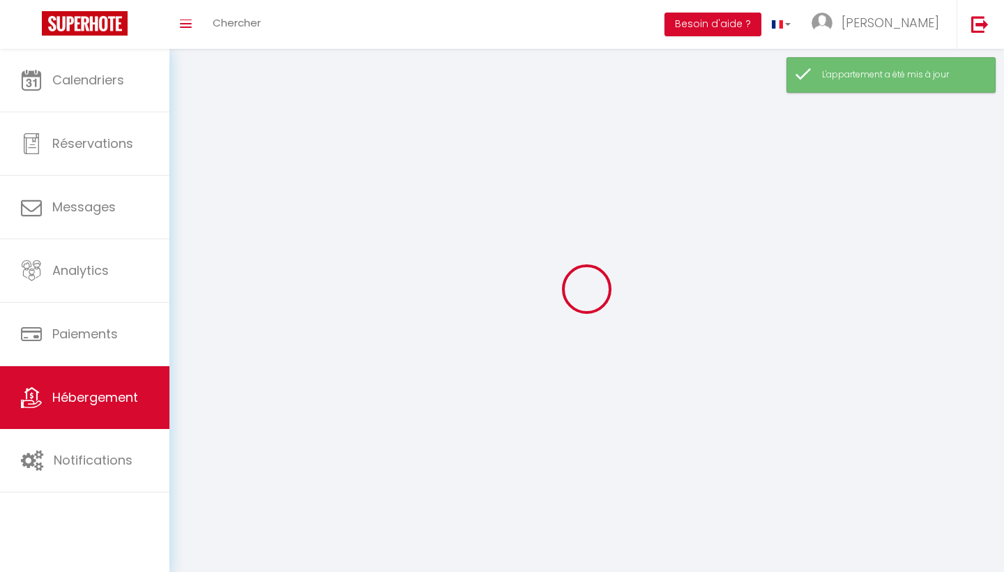
select select
checkbox input "false"
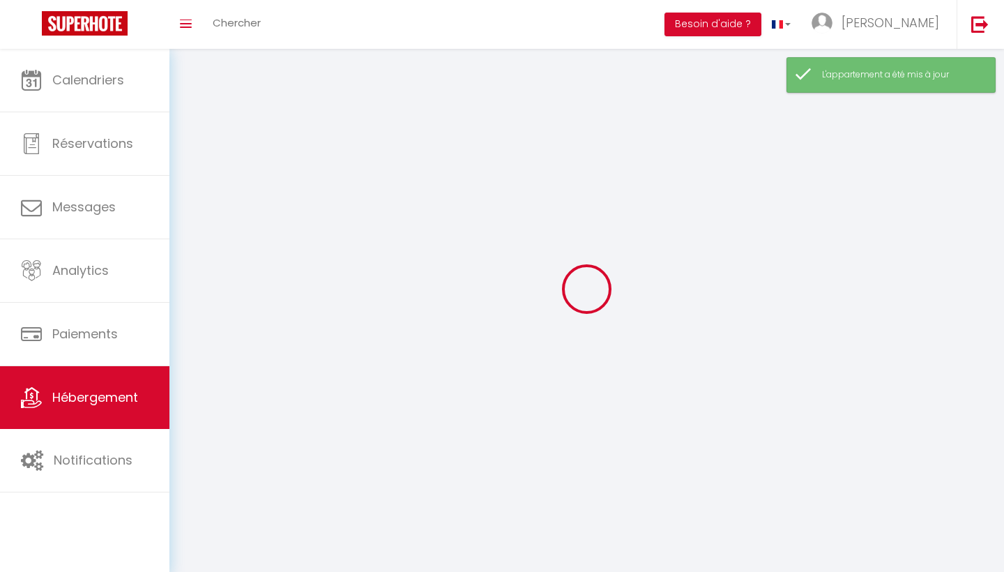
checkbox input "false"
select select
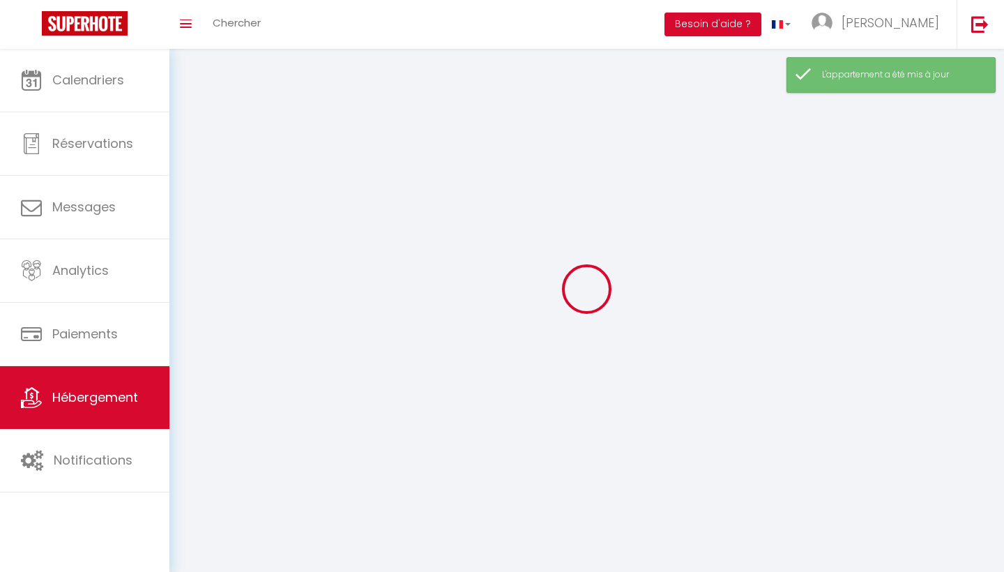
select select
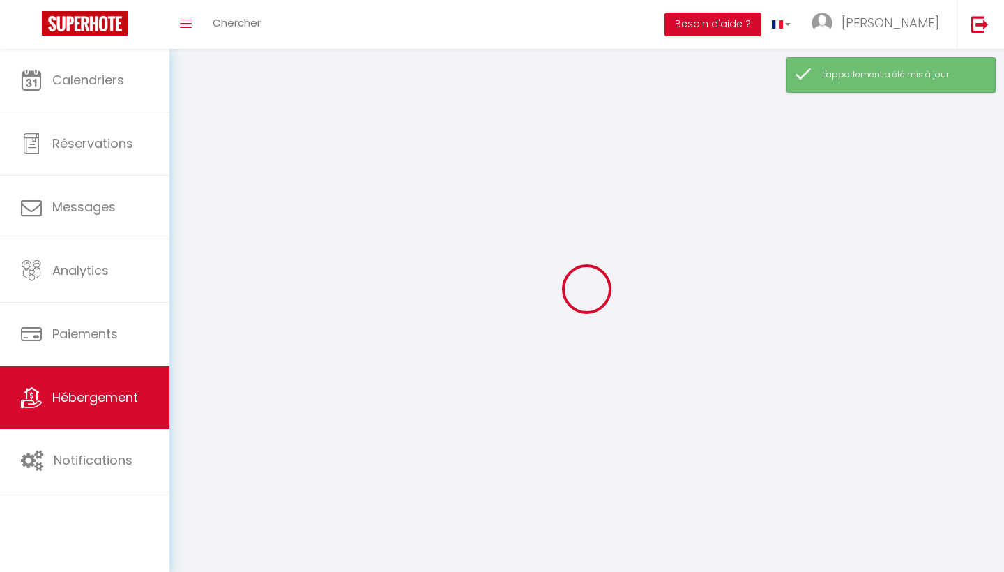
checkbox input "false"
select select
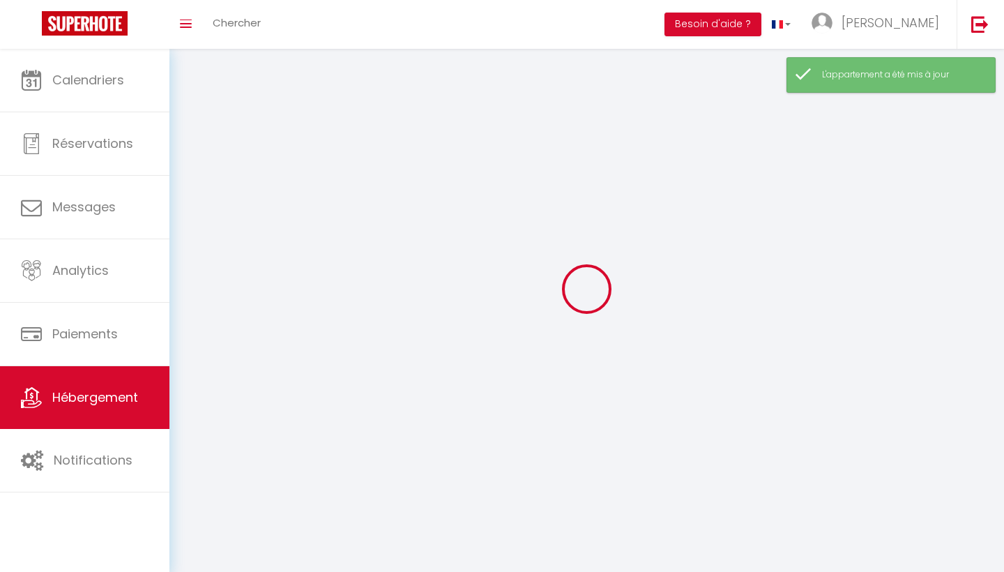
select select
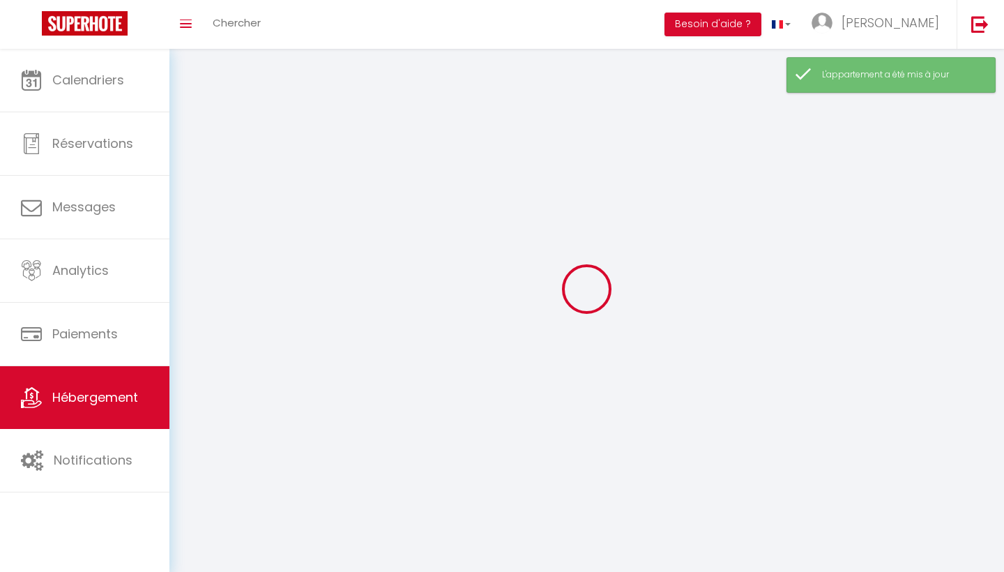
select select
checkbox input "false"
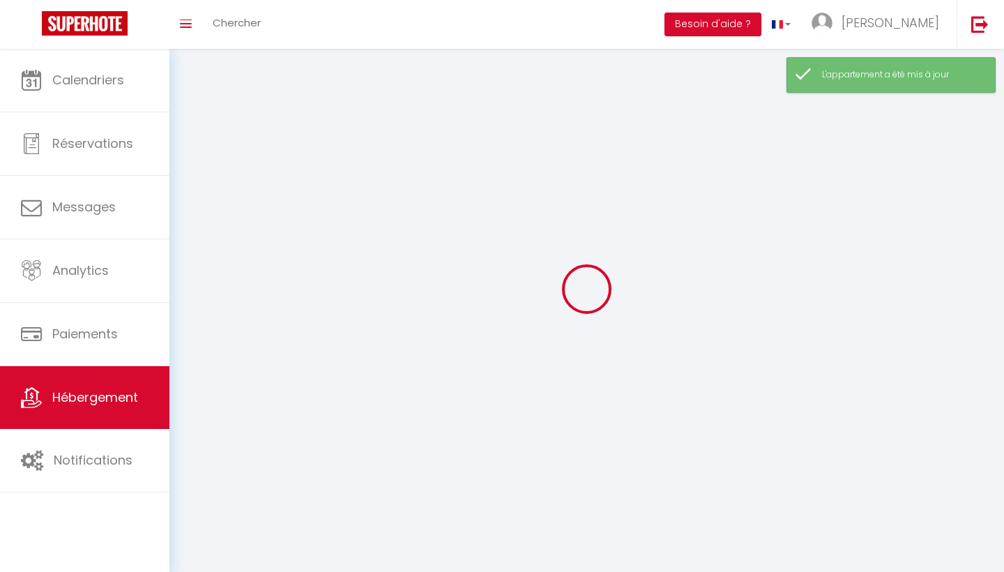
checkbox input "false"
select select
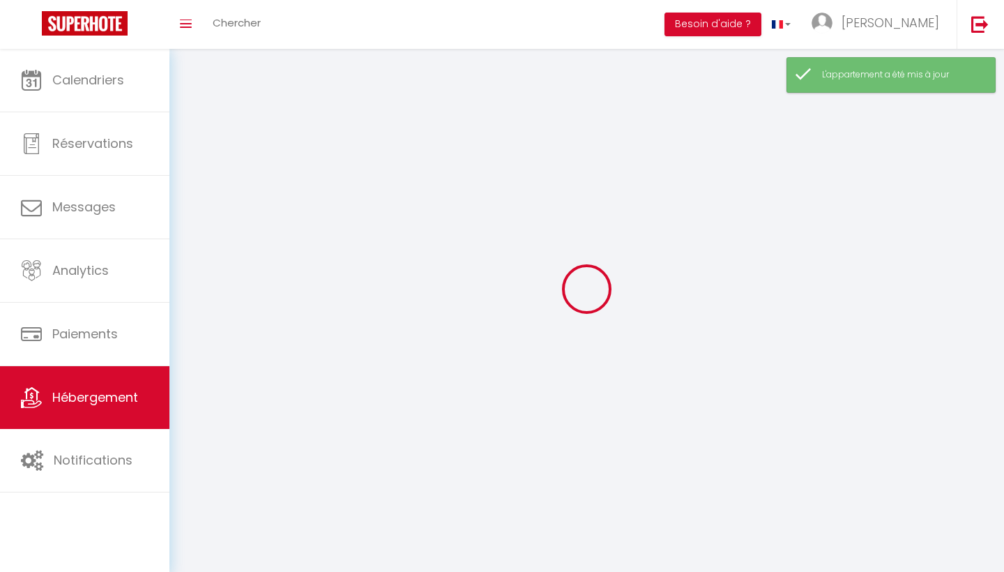
select select
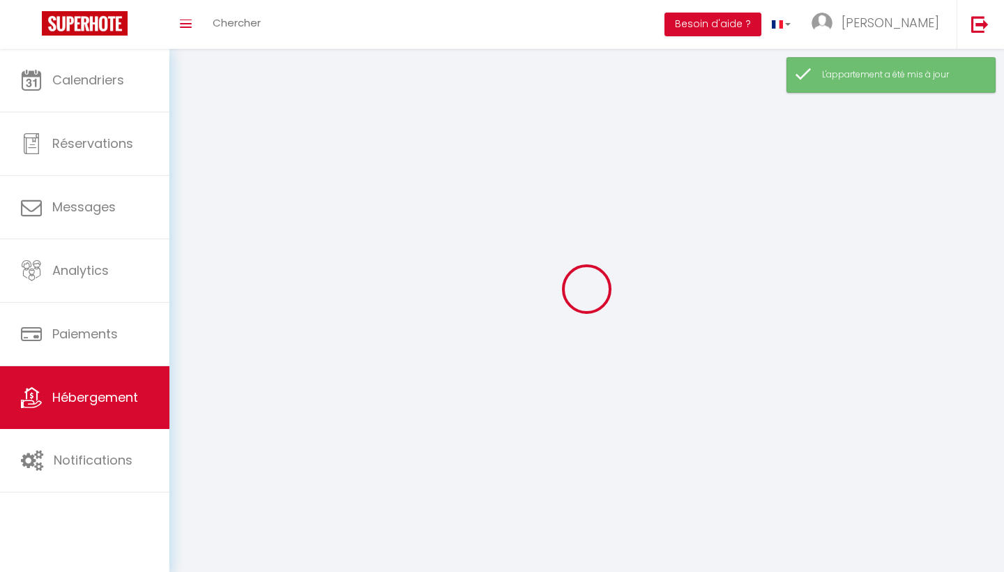
checkbox input "false"
select select
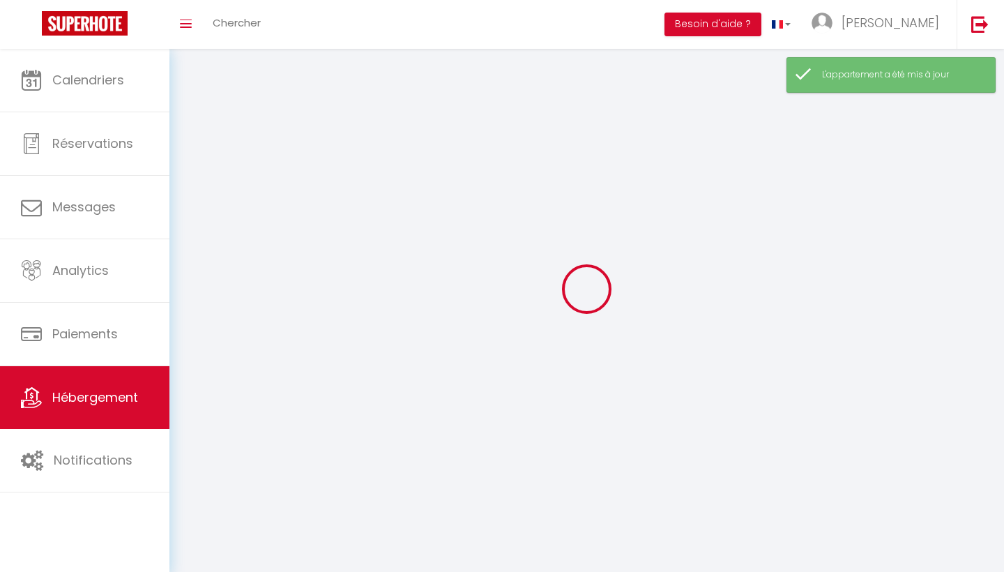
select select
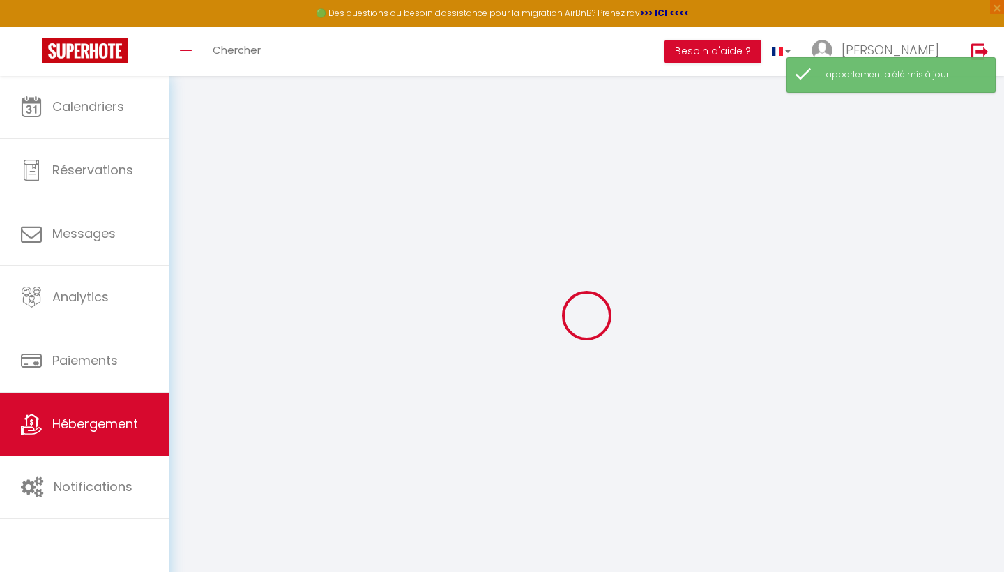
select select "8493-1416599556710137101"
select select
checkbox input "true"
checkbox input "false"
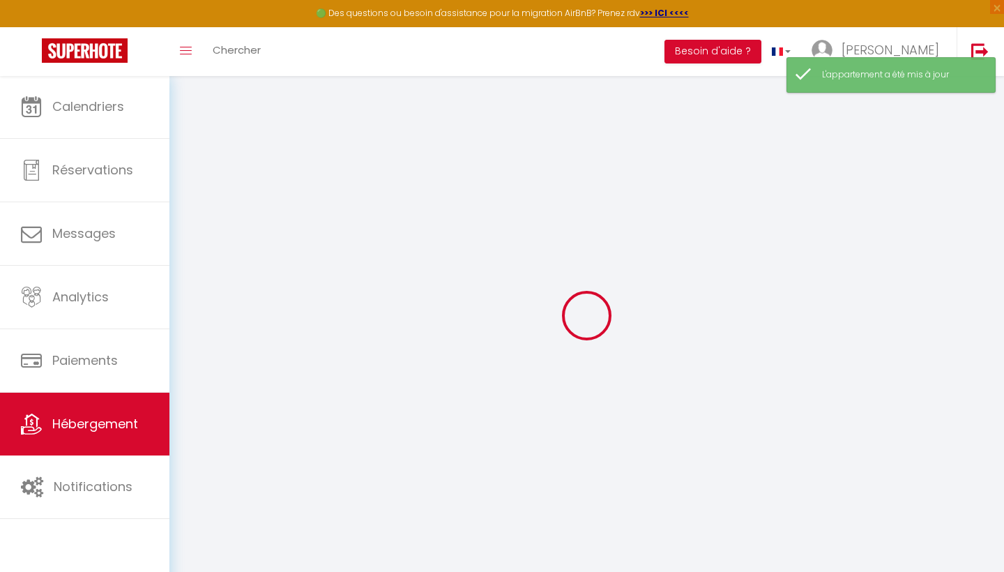
checkbox input "false"
select select "15:00"
select select "21:00"
select select "10:00"
select select "30"
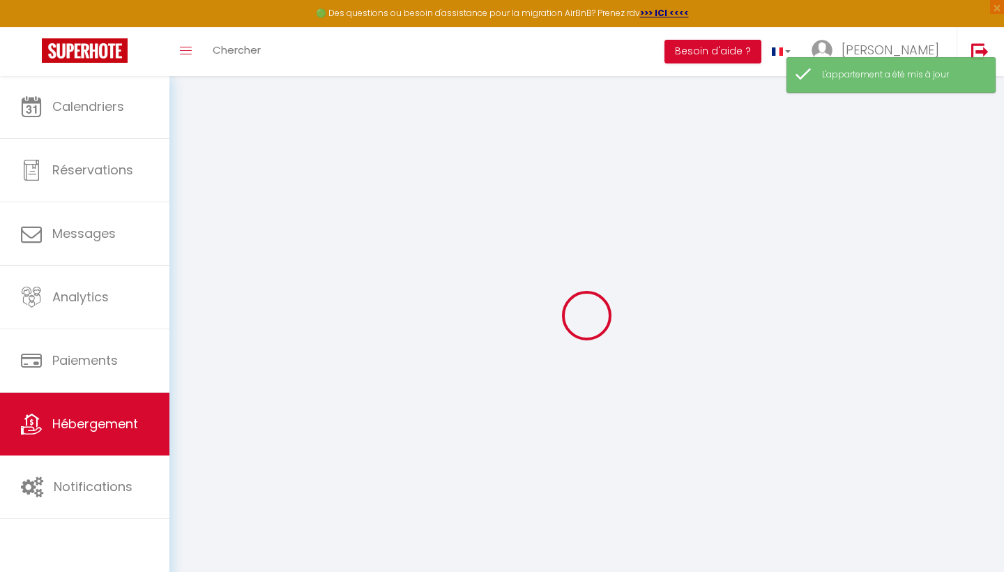
select select "30"
select select "17:00"
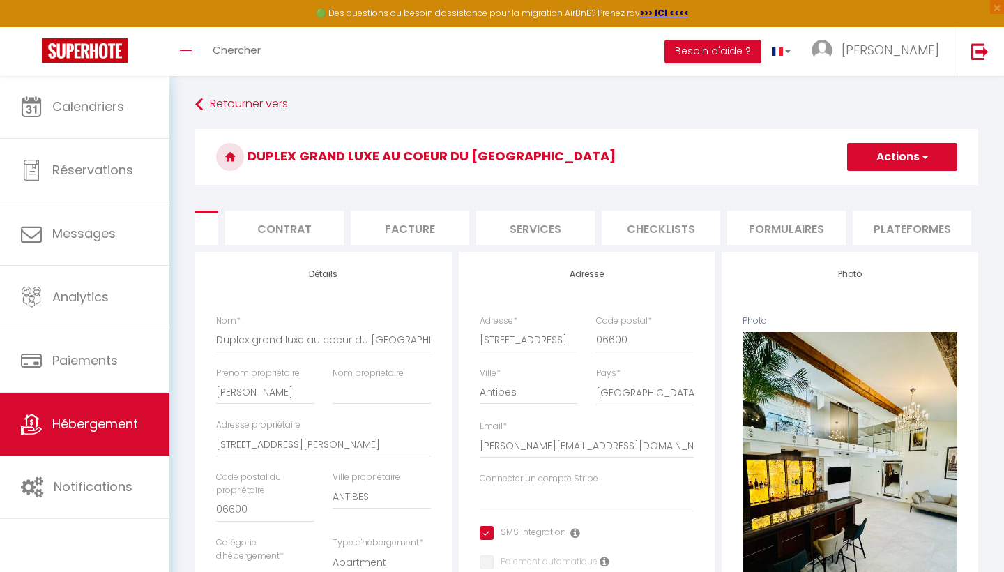
scroll to position [0, 107]
click at [877, 226] on li "Plateformes" at bounding box center [901, 228] width 119 height 34
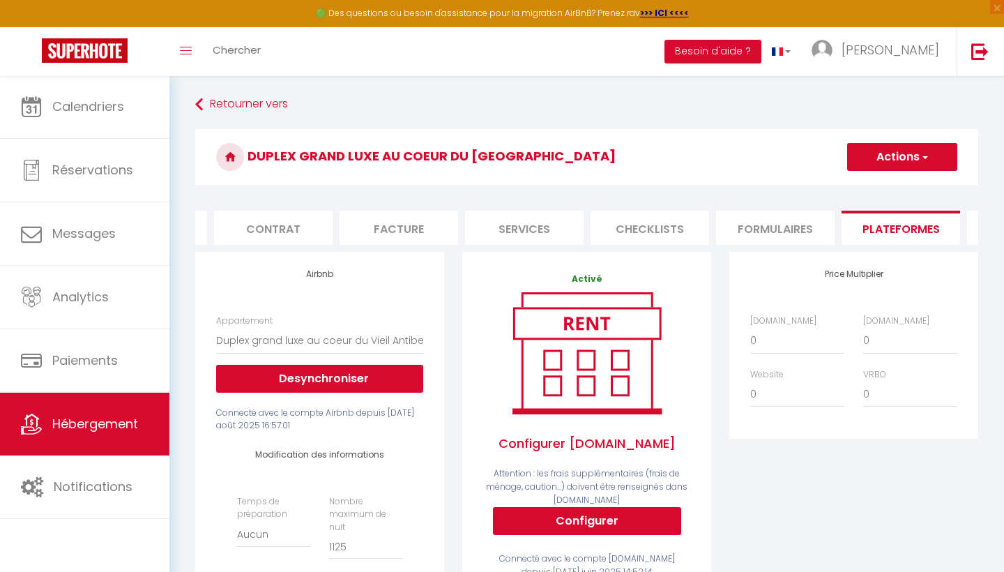
click at [551, 517] on button "Configurer" at bounding box center [587, 521] width 188 height 28
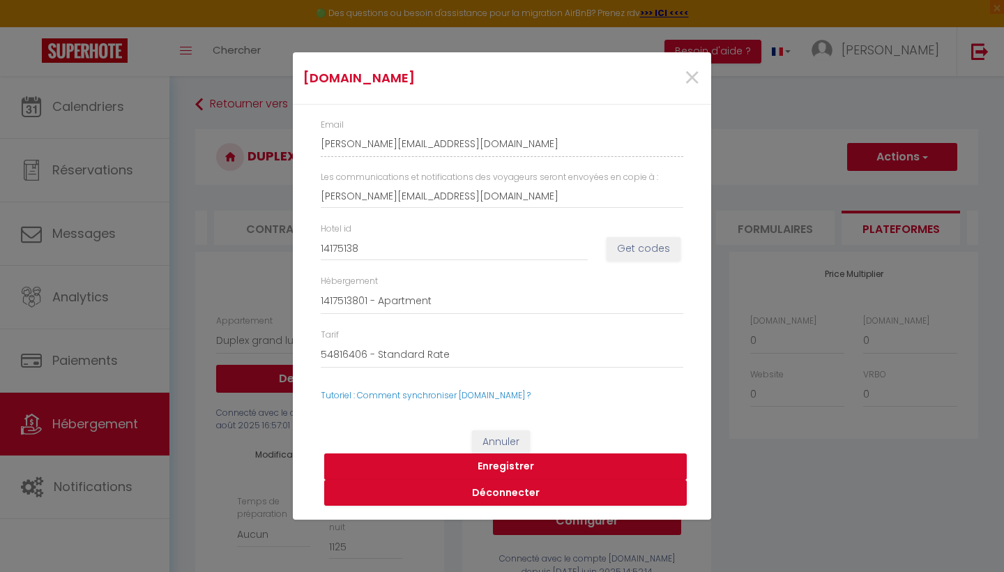
click at [497, 458] on button "Enregistrer" at bounding box center [505, 466] width 363 height 27
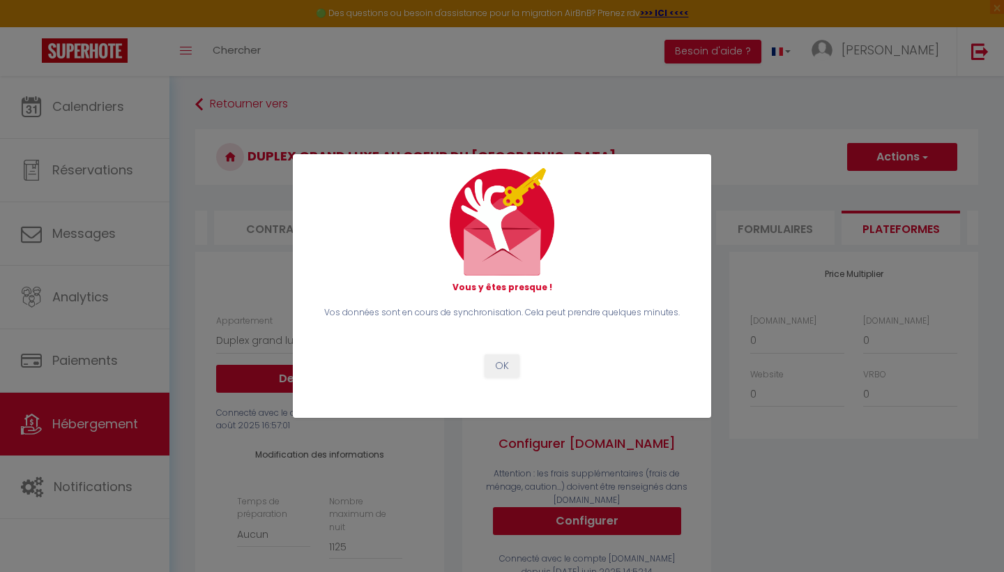
select select
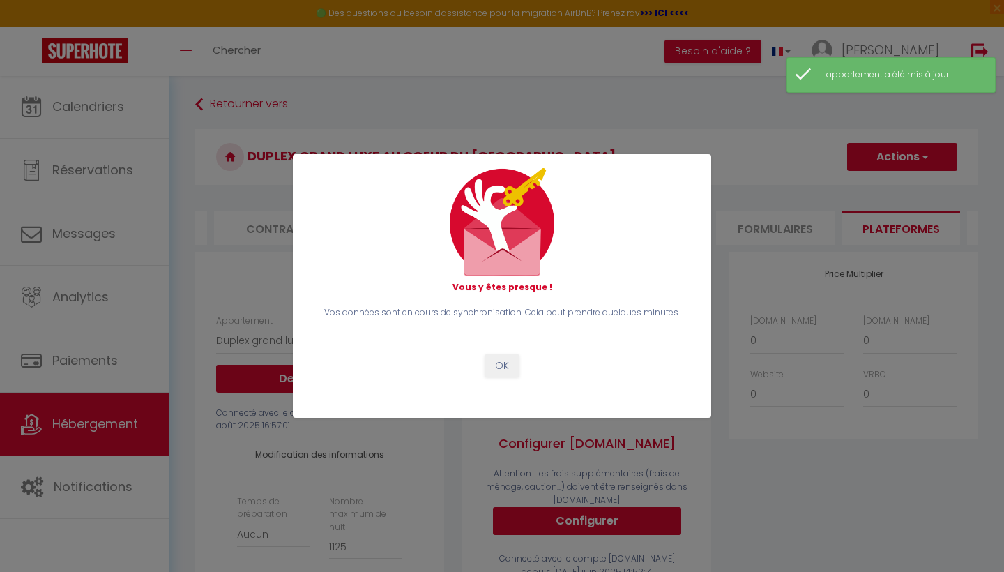
click at [501, 366] on button "OK" at bounding box center [502, 366] width 35 height 24
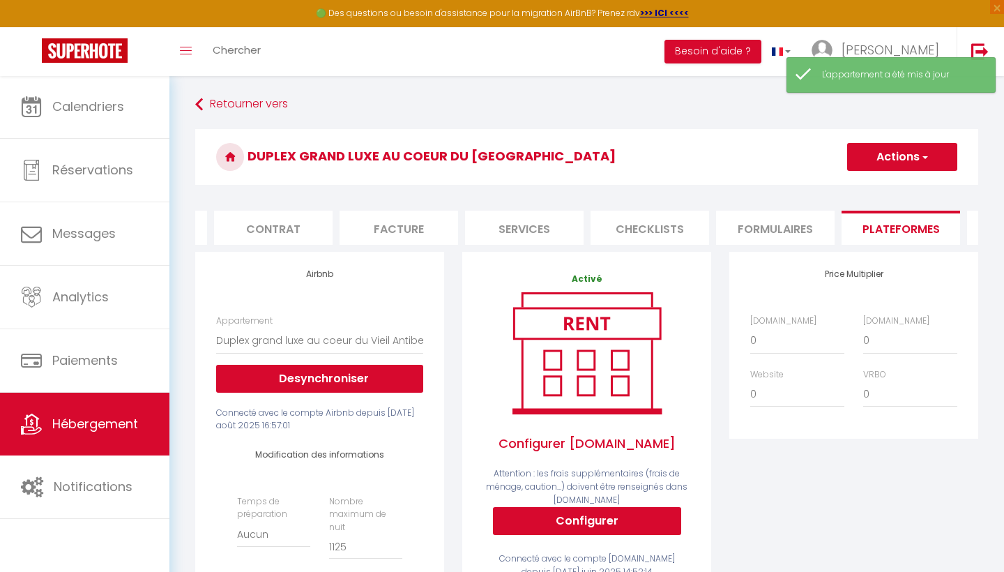
click at [881, 160] on button "Actions" at bounding box center [902, 157] width 110 height 28
click at [878, 183] on link "Enregistrer" at bounding box center [902, 188] width 110 height 18
select select "EUR"
select select
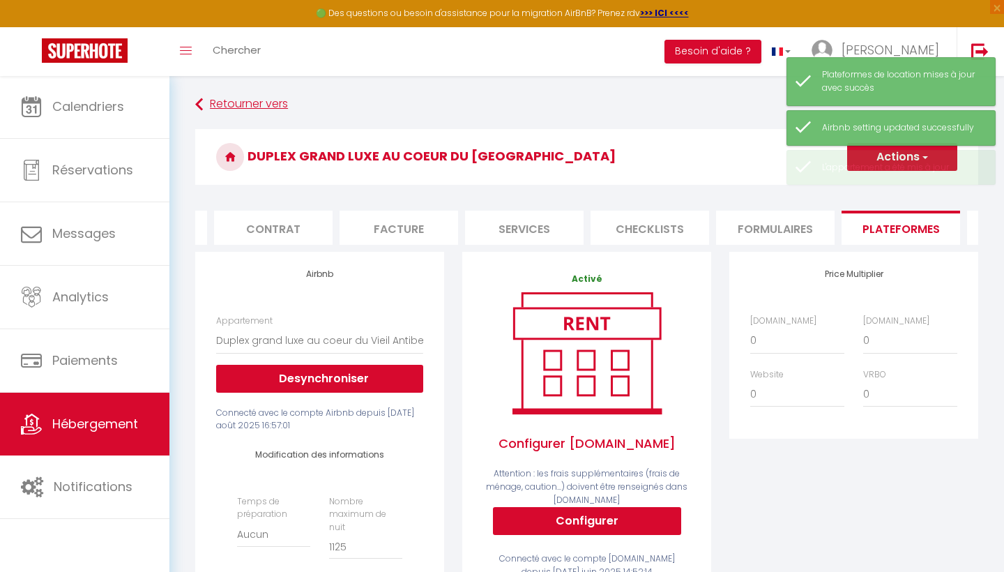
click at [246, 105] on link "Retourner vers" at bounding box center [586, 104] width 783 height 25
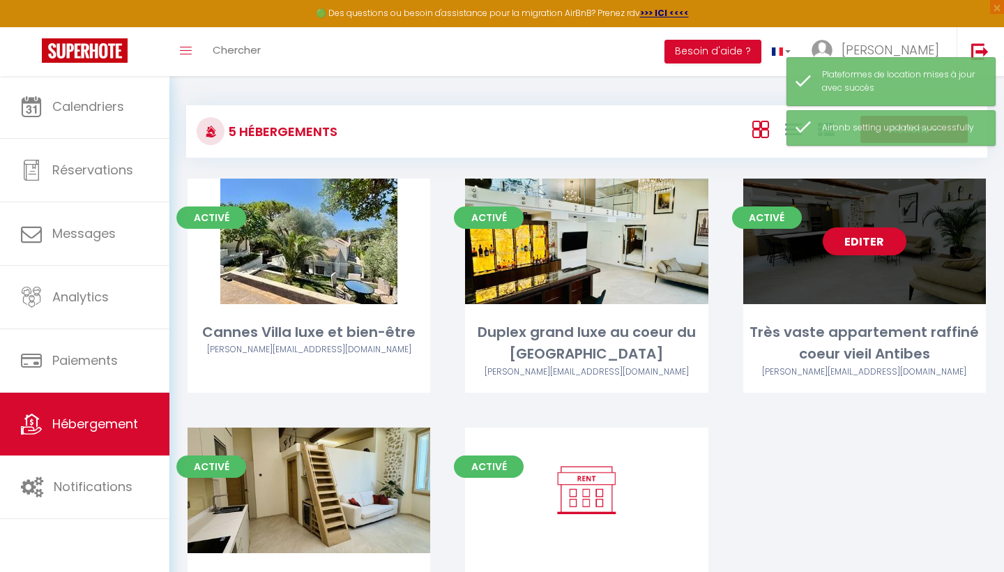
click at [880, 239] on link "Editer" at bounding box center [865, 241] width 84 height 28
select select "3"
select select "2"
select select "1"
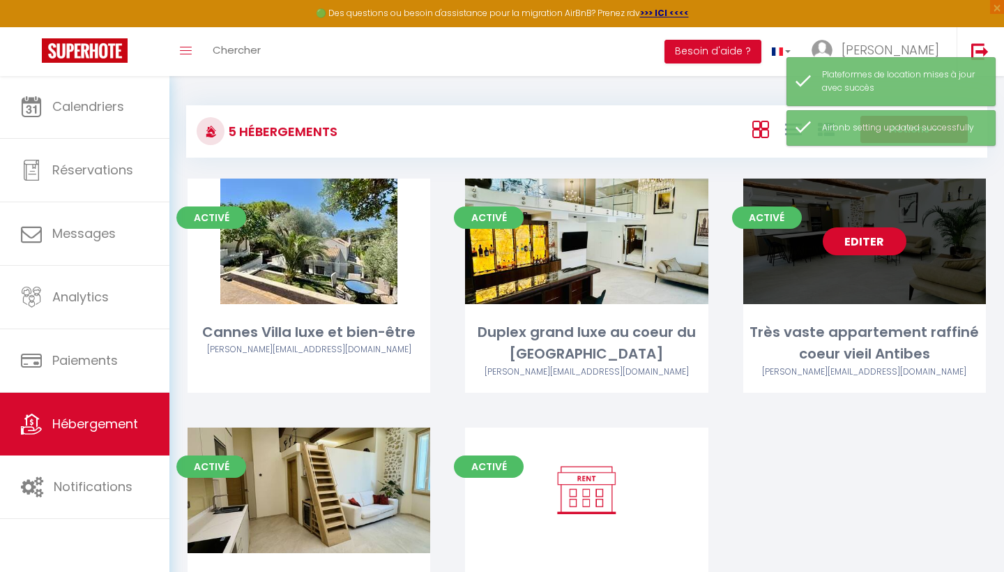
select select "28"
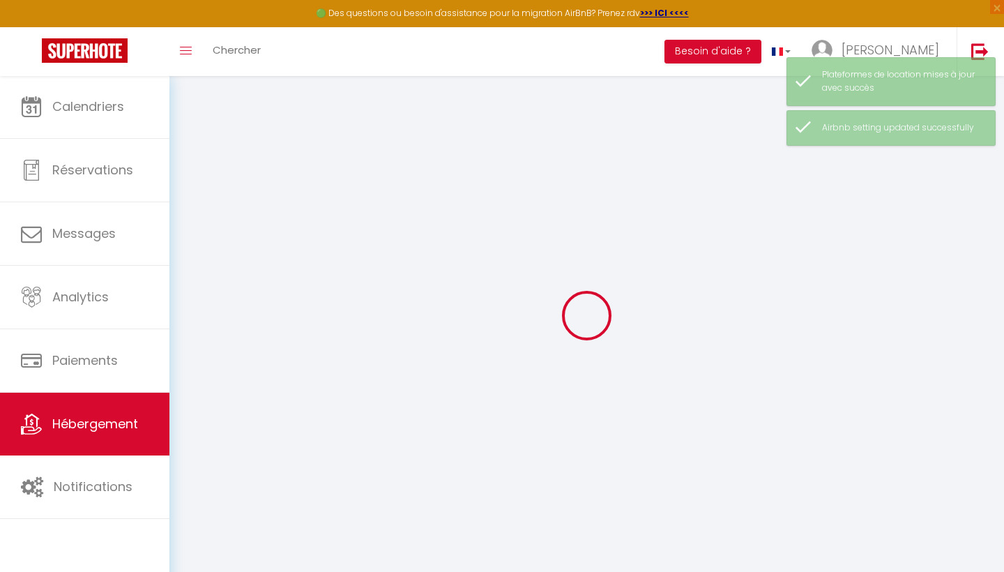
select select
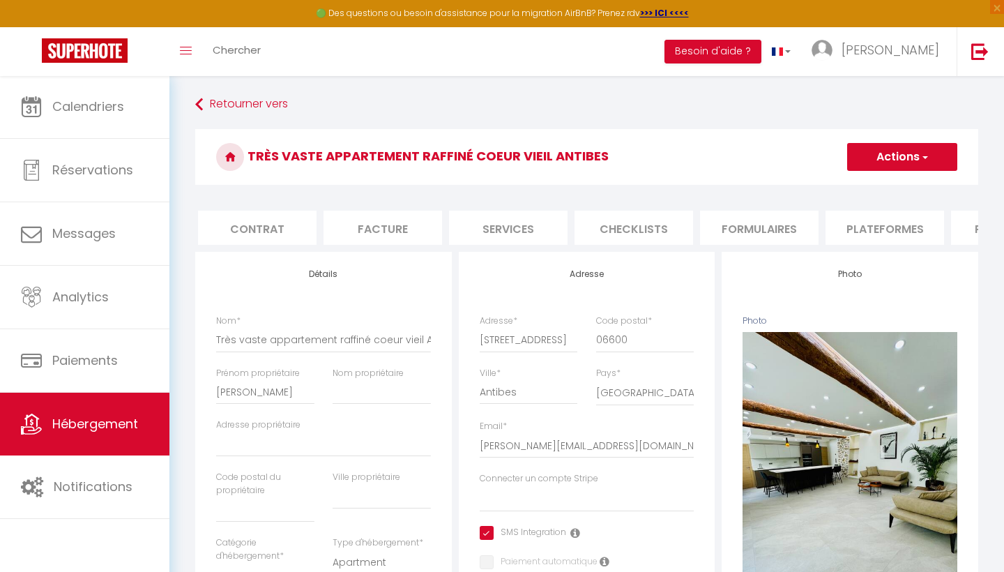
scroll to position [0, 130]
click at [891, 223] on li "Plateformes" at bounding box center [877, 228] width 119 height 34
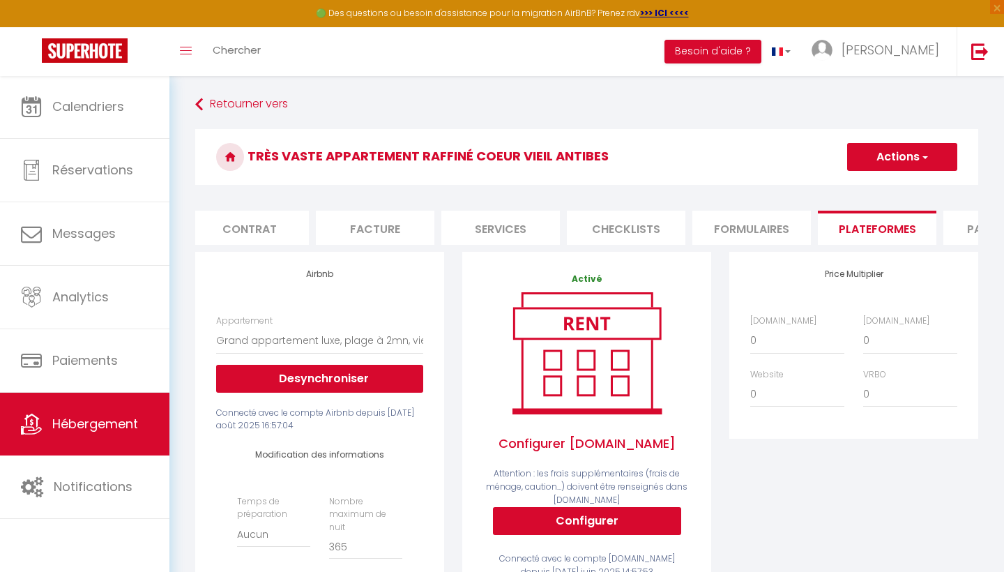
click at [579, 520] on button "Configurer" at bounding box center [587, 521] width 188 height 28
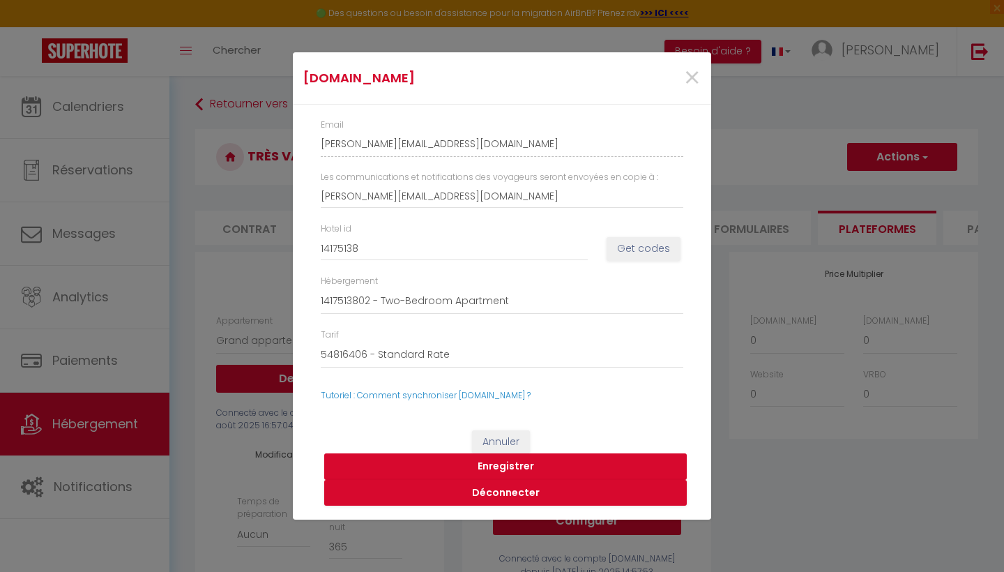
click at [493, 467] on button "Enregistrer" at bounding box center [505, 466] width 363 height 27
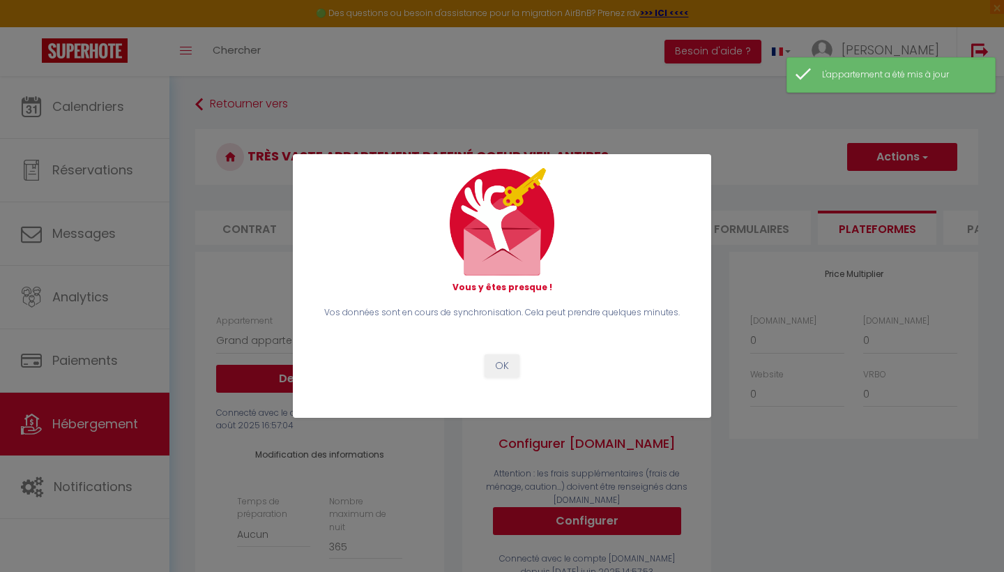
click at [504, 365] on button "OK" at bounding box center [502, 366] width 35 height 24
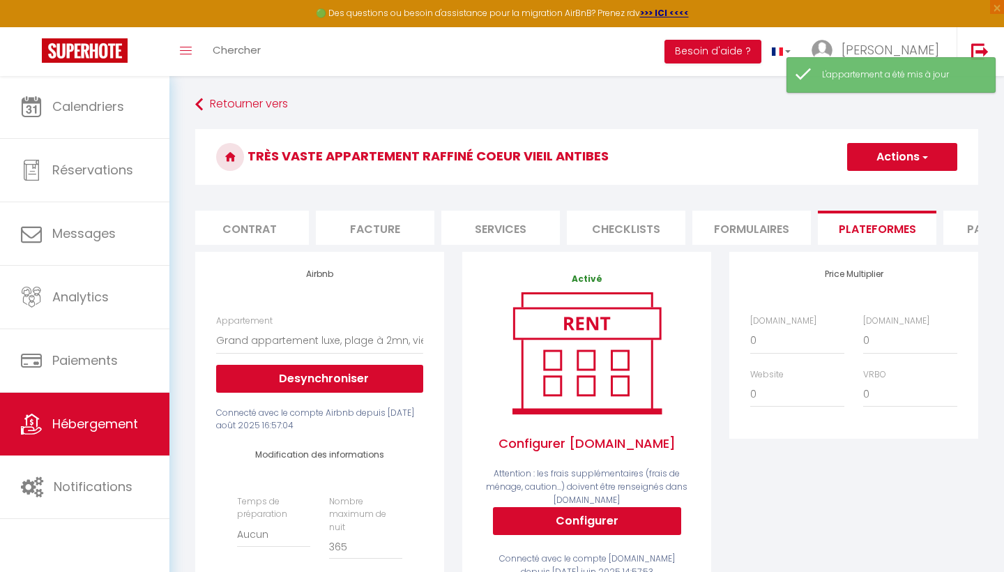
click at [891, 145] on button "Actions" at bounding box center [902, 157] width 110 height 28
click at [898, 187] on link "Enregistrer" at bounding box center [902, 188] width 110 height 18
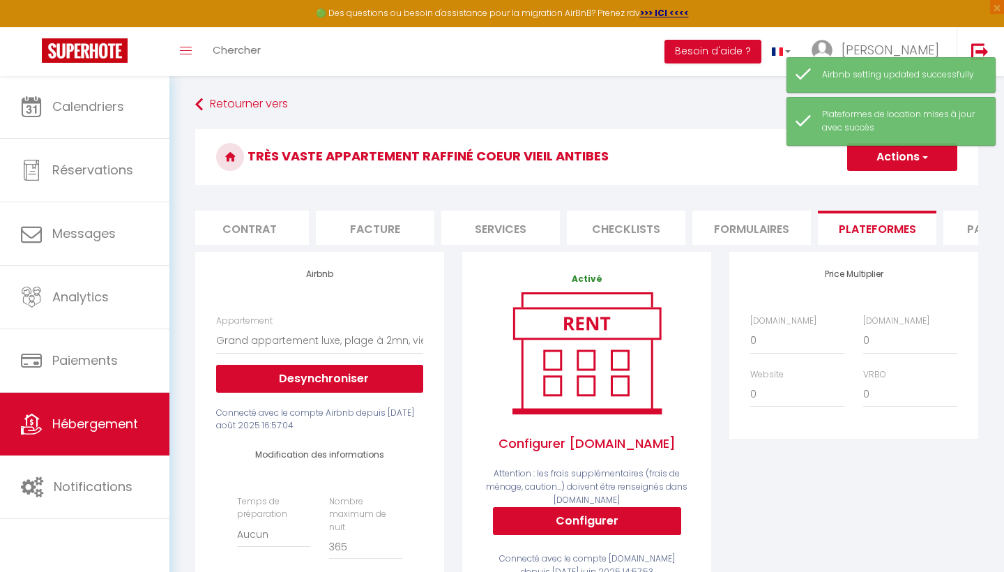
click at [879, 149] on button "Actions" at bounding box center [902, 157] width 110 height 28
click at [875, 188] on link "Enregistrer" at bounding box center [902, 188] width 110 height 18
click at [262, 104] on link "Retourner vers" at bounding box center [586, 104] width 783 height 25
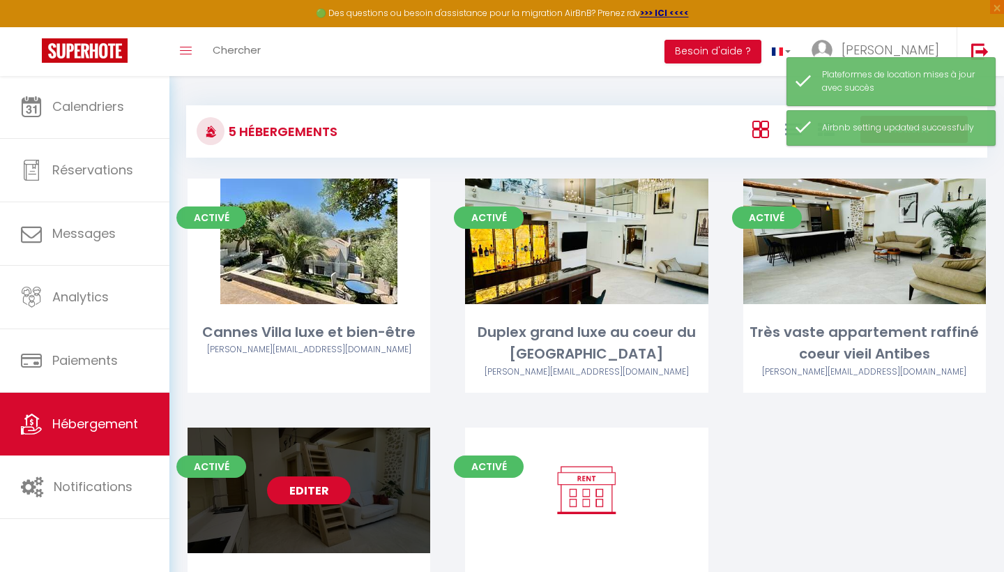
click at [318, 491] on link "Editer" at bounding box center [309, 490] width 84 height 28
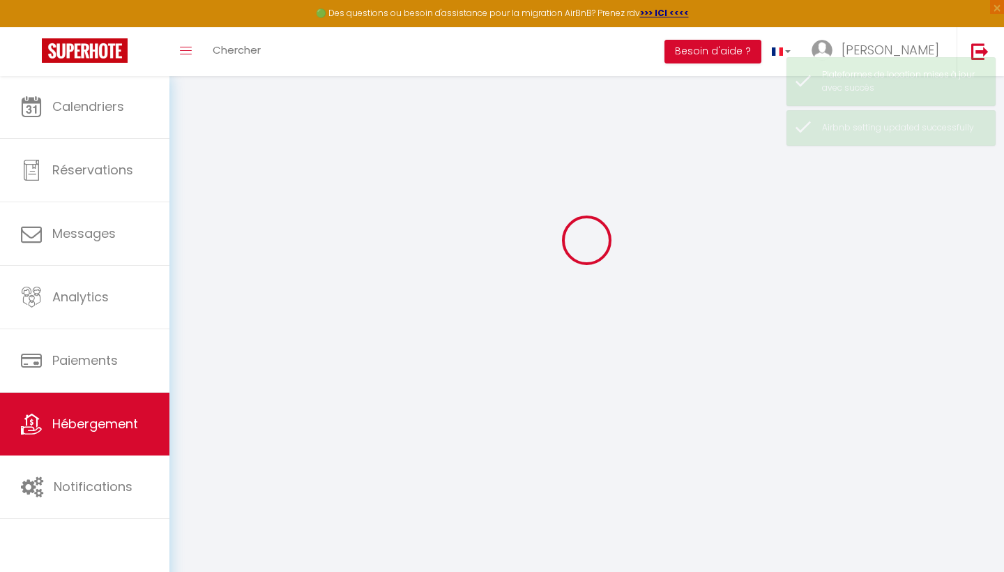
scroll to position [75, 0]
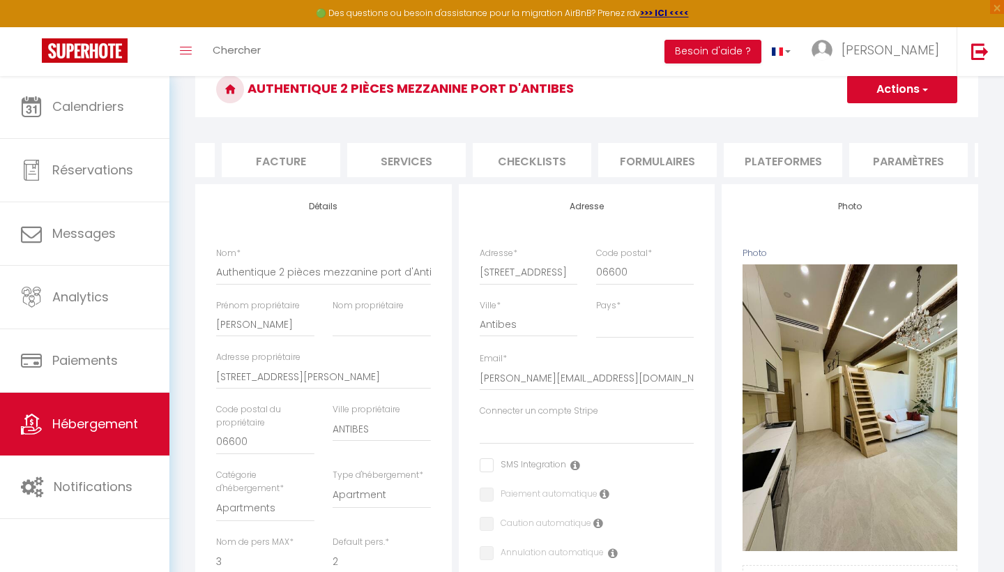
scroll to position [0, 228]
click at [757, 159] on li "Plateformes" at bounding box center [779, 160] width 119 height 34
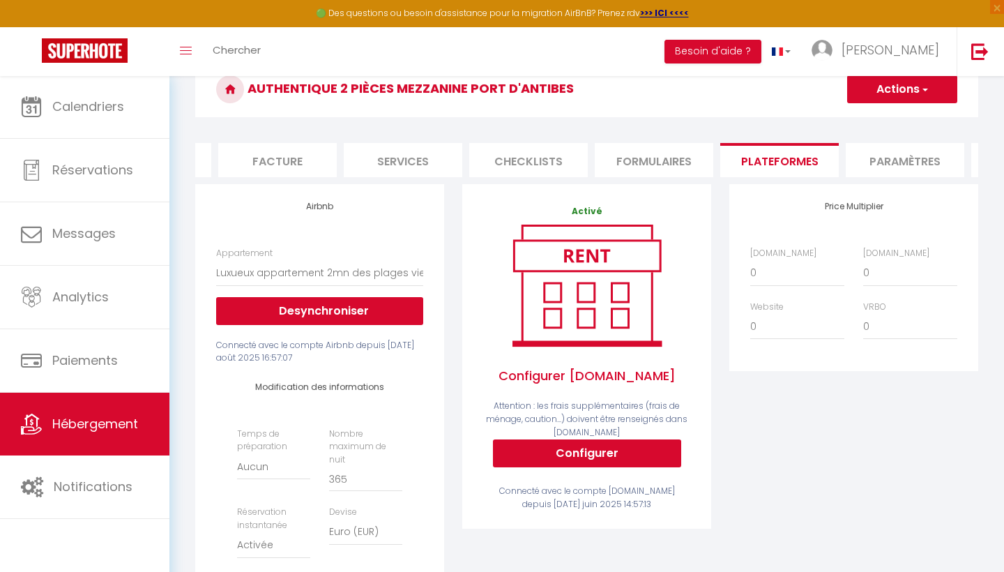
click at [566, 455] on button "Configurer" at bounding box center [587, 453] width 188 height 28
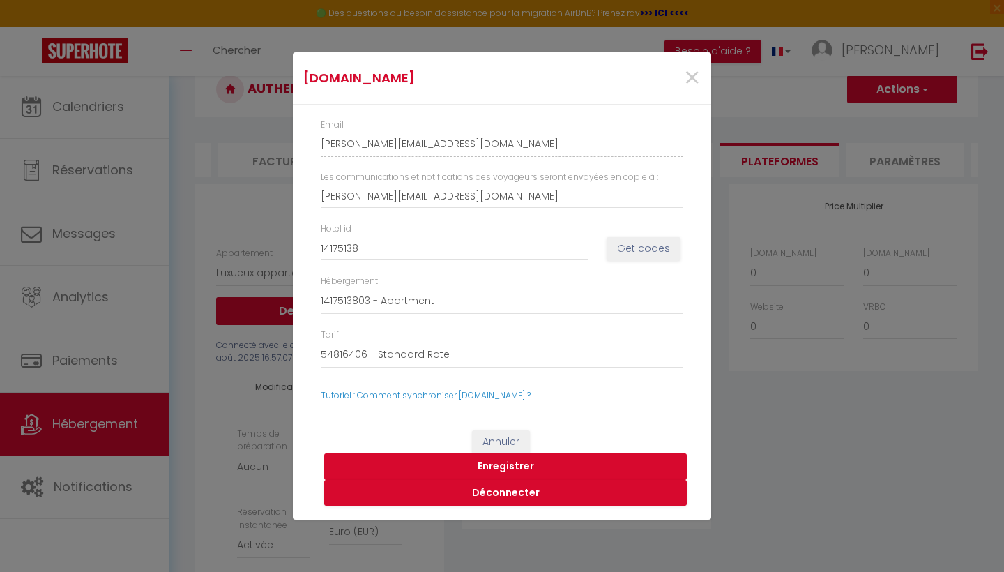
click at [485, 465] on button "Enregistrer" at bounding box center [505, 466] width 363 height 27
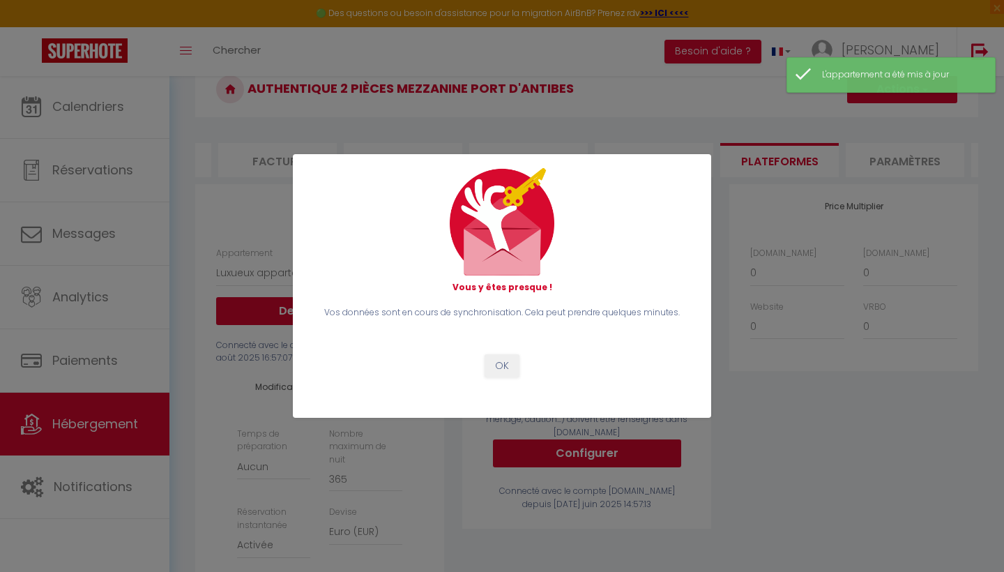
click at [507, 360] on button "OK" at bounding box center [502, 366] width 35 height 24
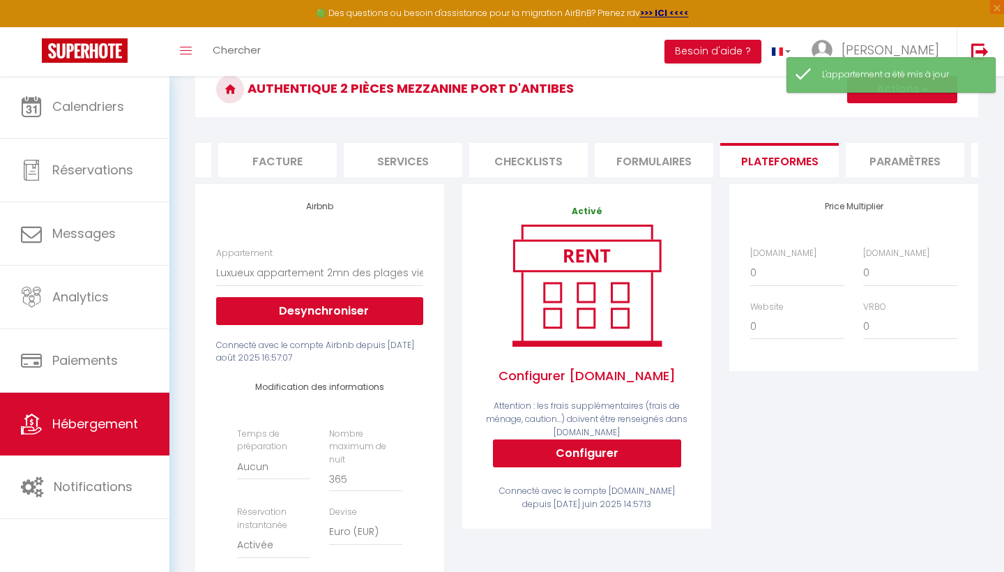
click at [892, 98] on button "Actions" at bounding box center [902, 89] width 110 height 28
click at [881, 120] on link "Enregistrer" at bounding box center [902, 120] width 110 height 18
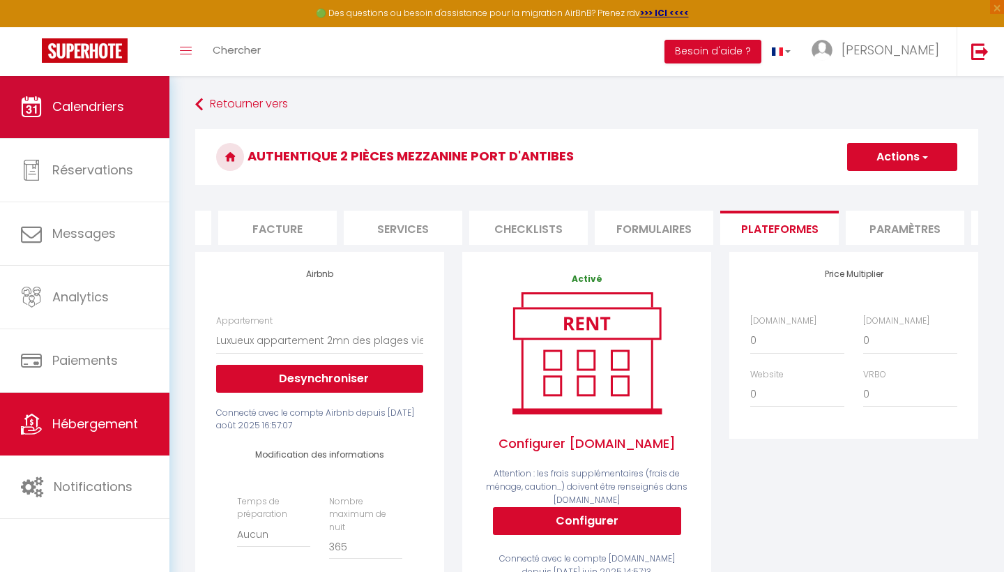
click at [86, 105] on span "Calendriers" at bounding box center [88, 106] width 72 height 17
